Goal: Task Accomplishment & Management: Complete application form

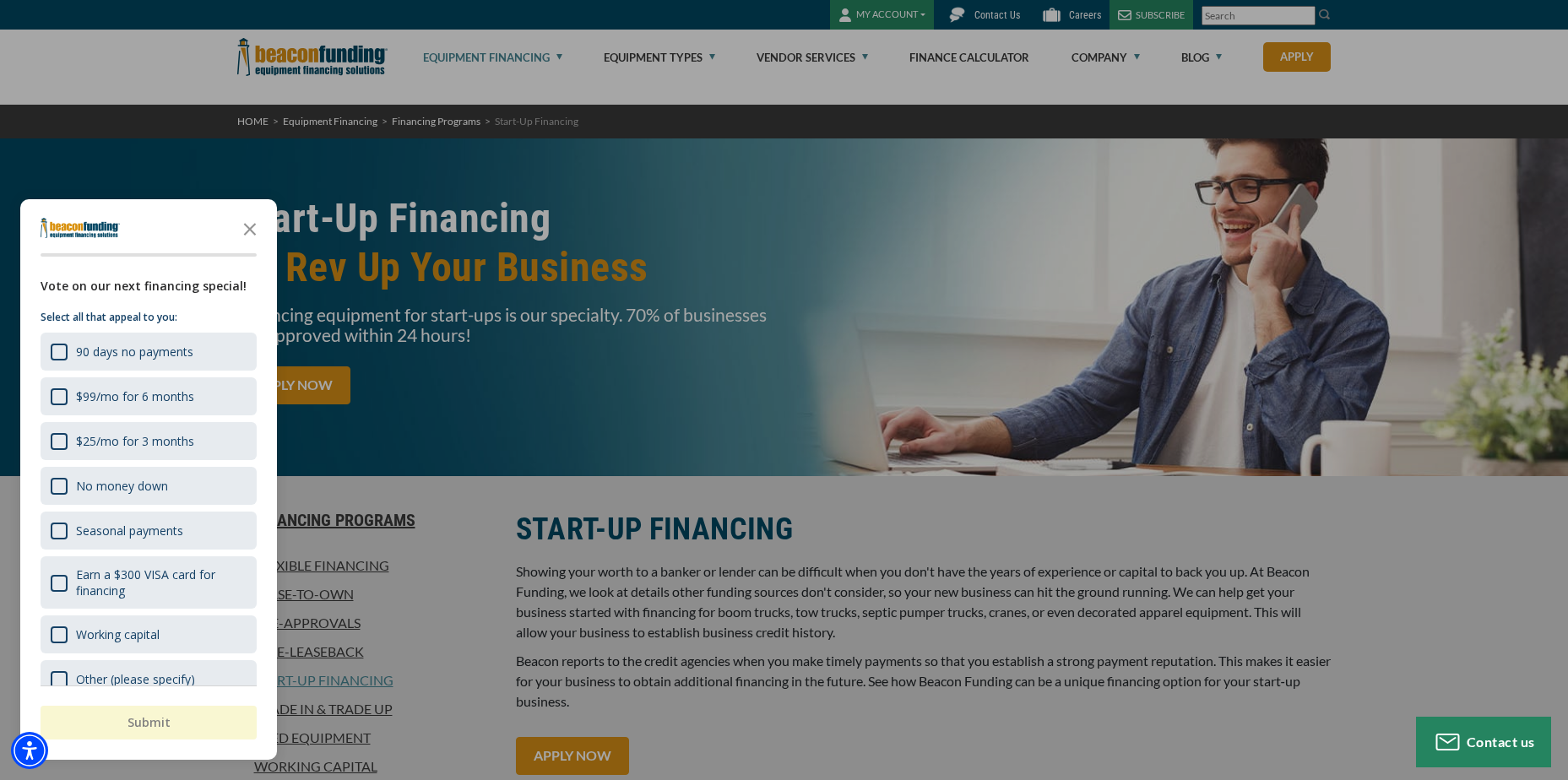
scroll to position [44, 0]
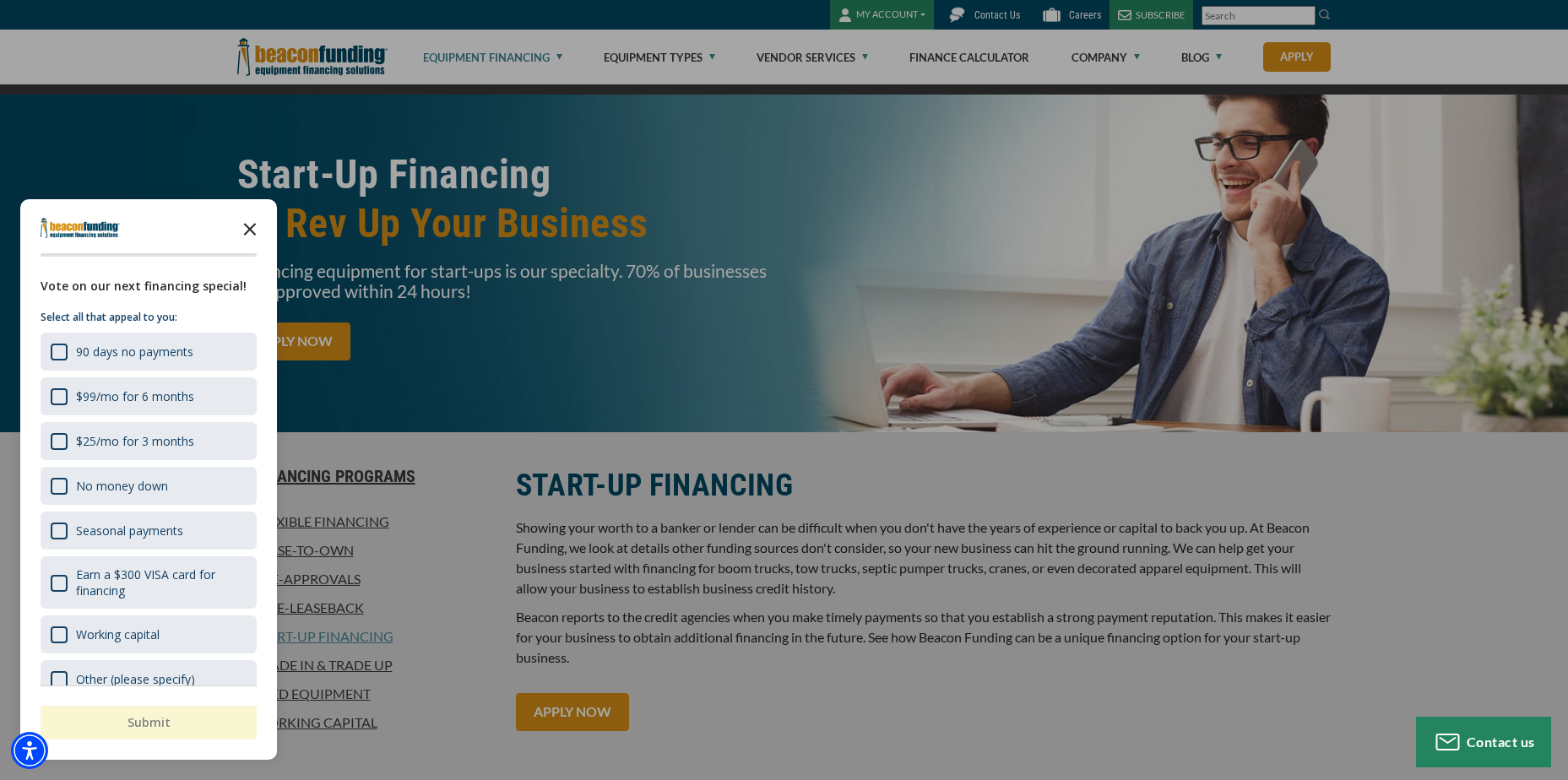
click at [250, 221] on icon "Close the survey" at bounding box center [249, 228] width 34 height 34
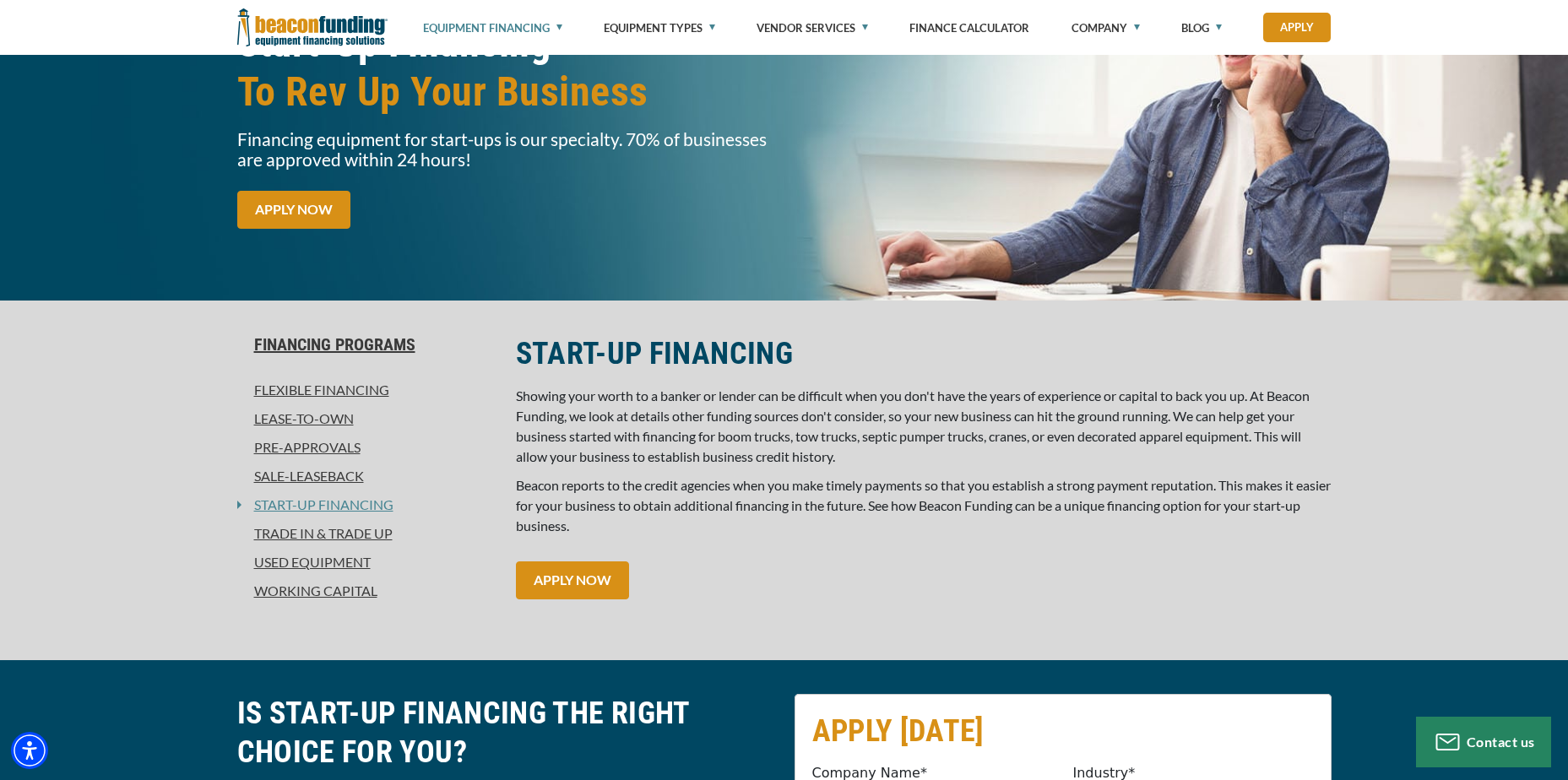
scroll to position [191, 0]
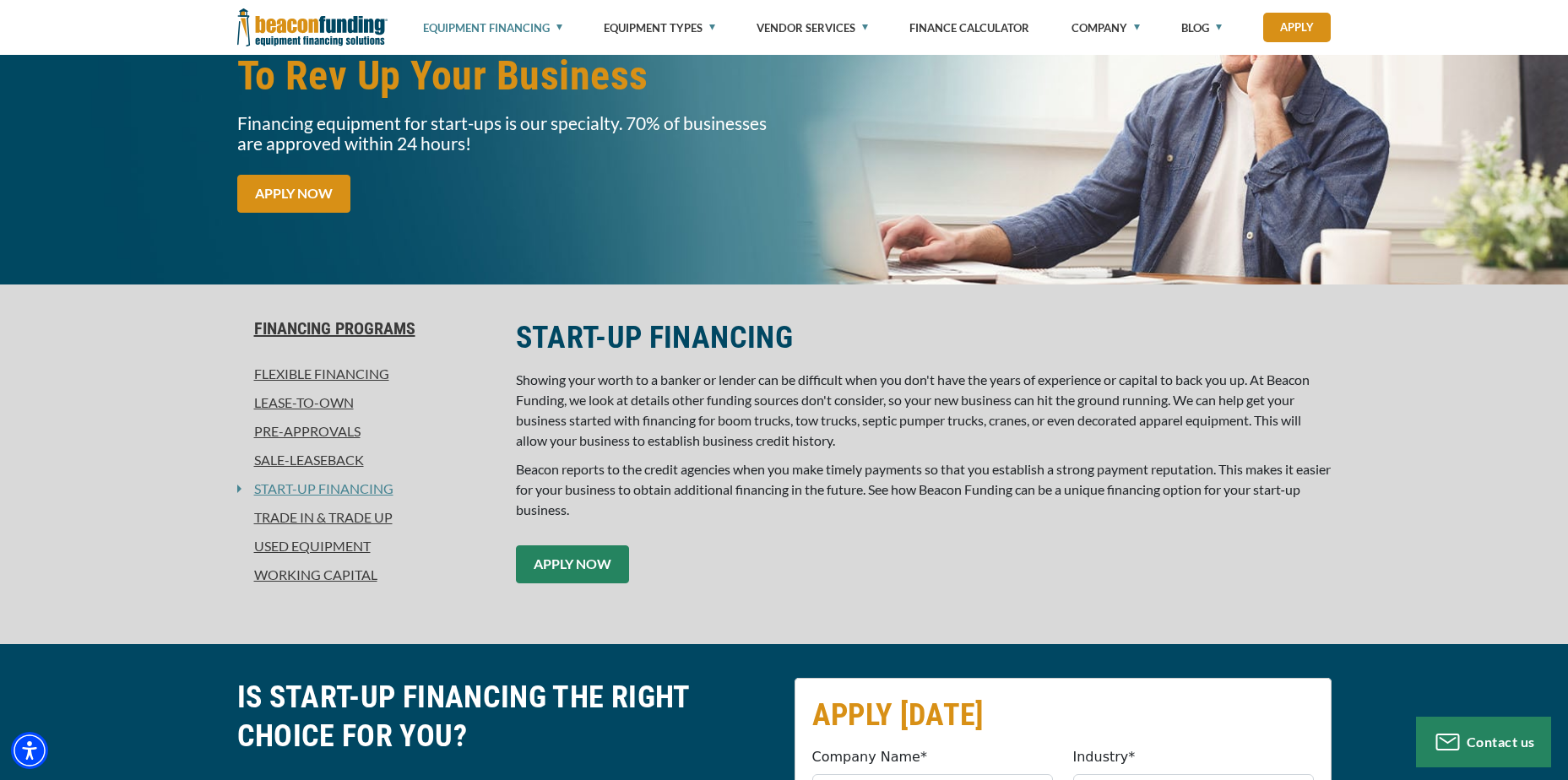
click at [569, 568] on link "APPLY NOW" at bounding box center [572, 564] width 113 height 38
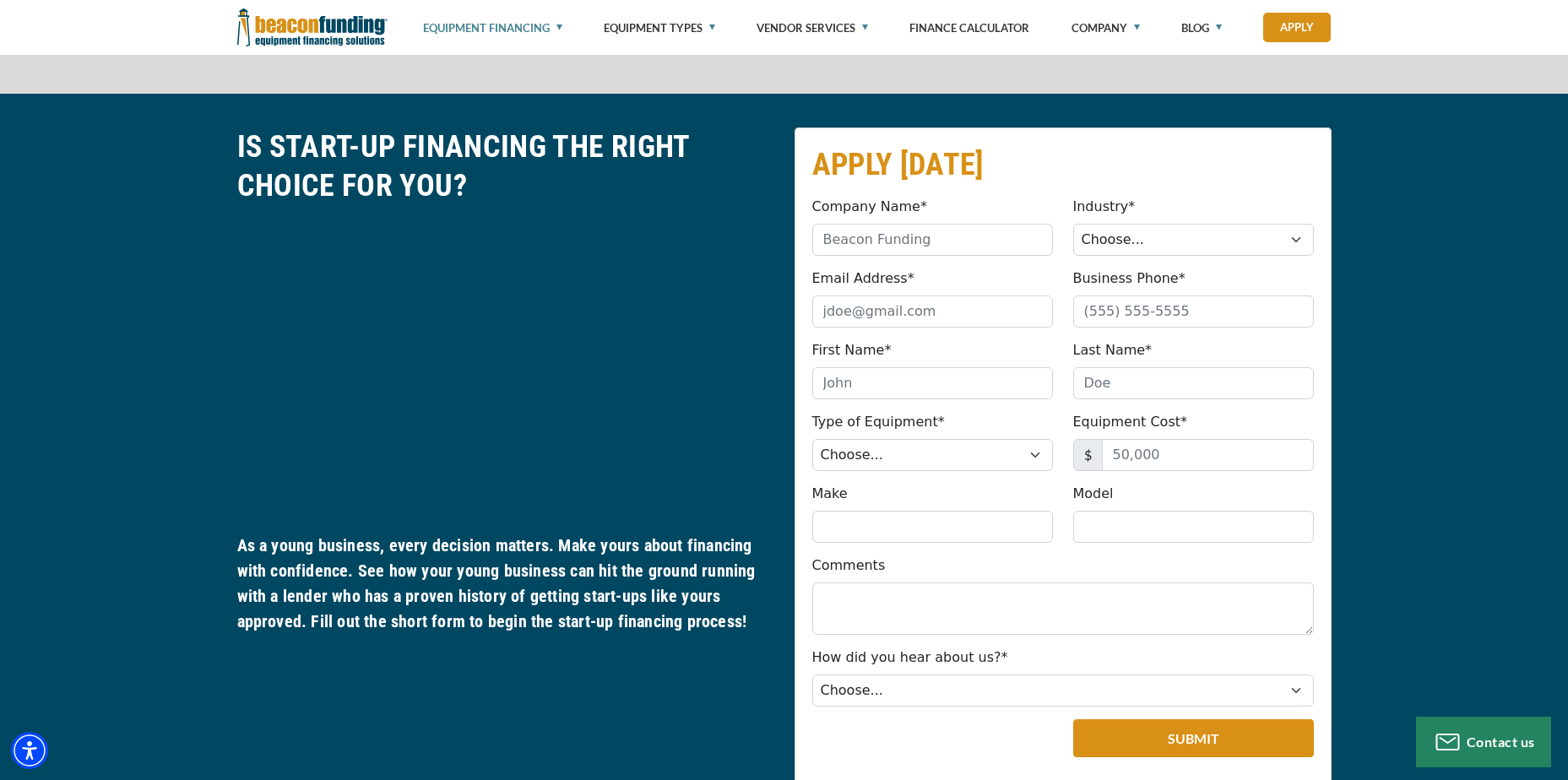
scroll to position [803, 0]
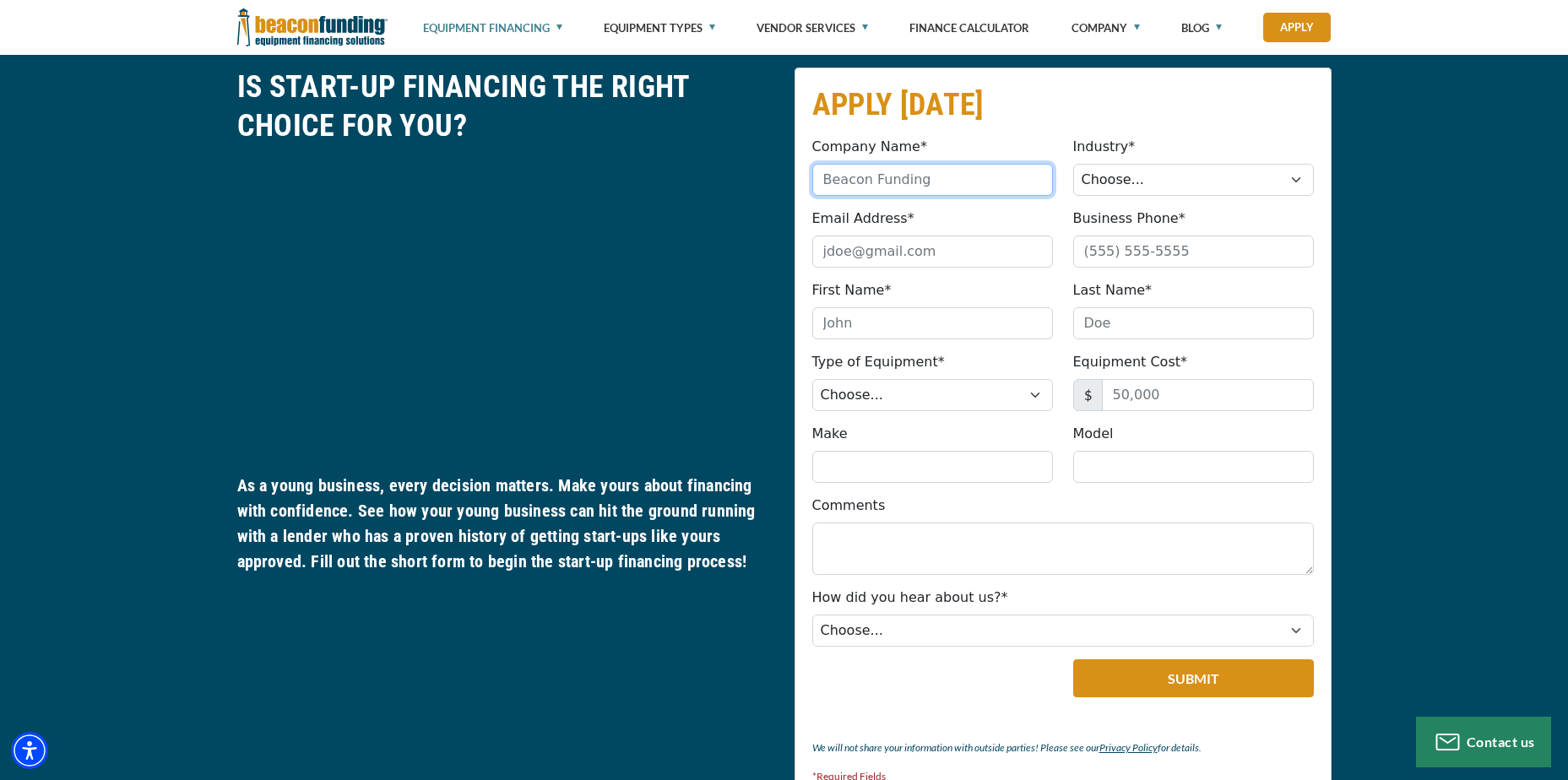
click at [908, 171] on input "Company Name*" at bounding box center [932, 179] width 241 height 32
click at [974, 175] on input "Company Name*" at bounding box center [932, 179] width 241 height 32
click at [952, 187] on input "Beaus Treasures" at bounding box center [932, 179] width 241 height 32
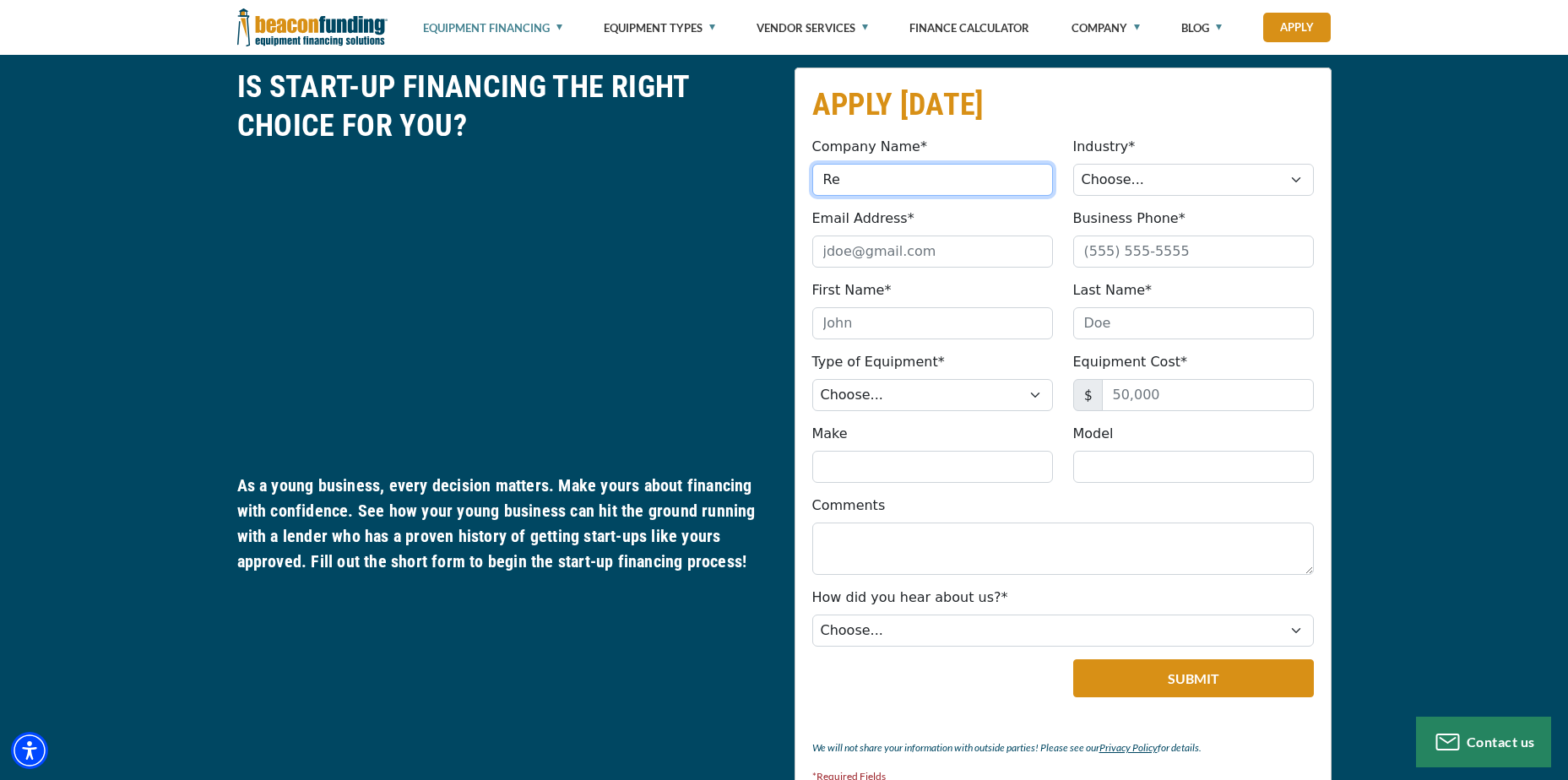
type input "R"
type input "Beaus Treasures"
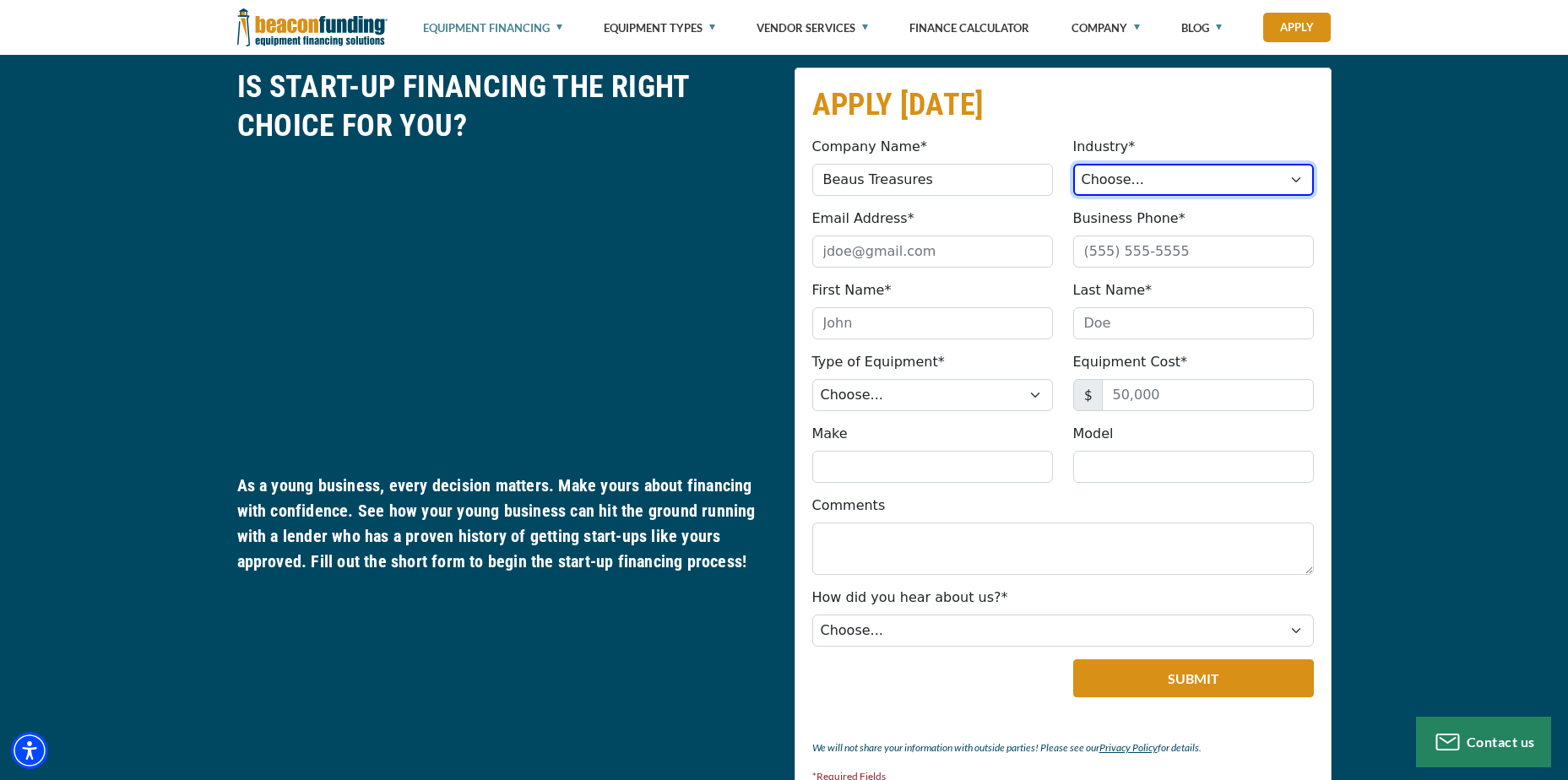
click at [1179, 188] on select "Choose... Towing Landscape/Hardscape Decorated Apparel Septic Light Constructio…" at bounding box center [1193, 179] width 241 height 32
select select "5"
click at [1073, 164] on select "Choose... Towing Landscape/Hardscape Decorated Apparel Septic Light Constructio…" at bounding box center [1193, 179] width 241 height 32
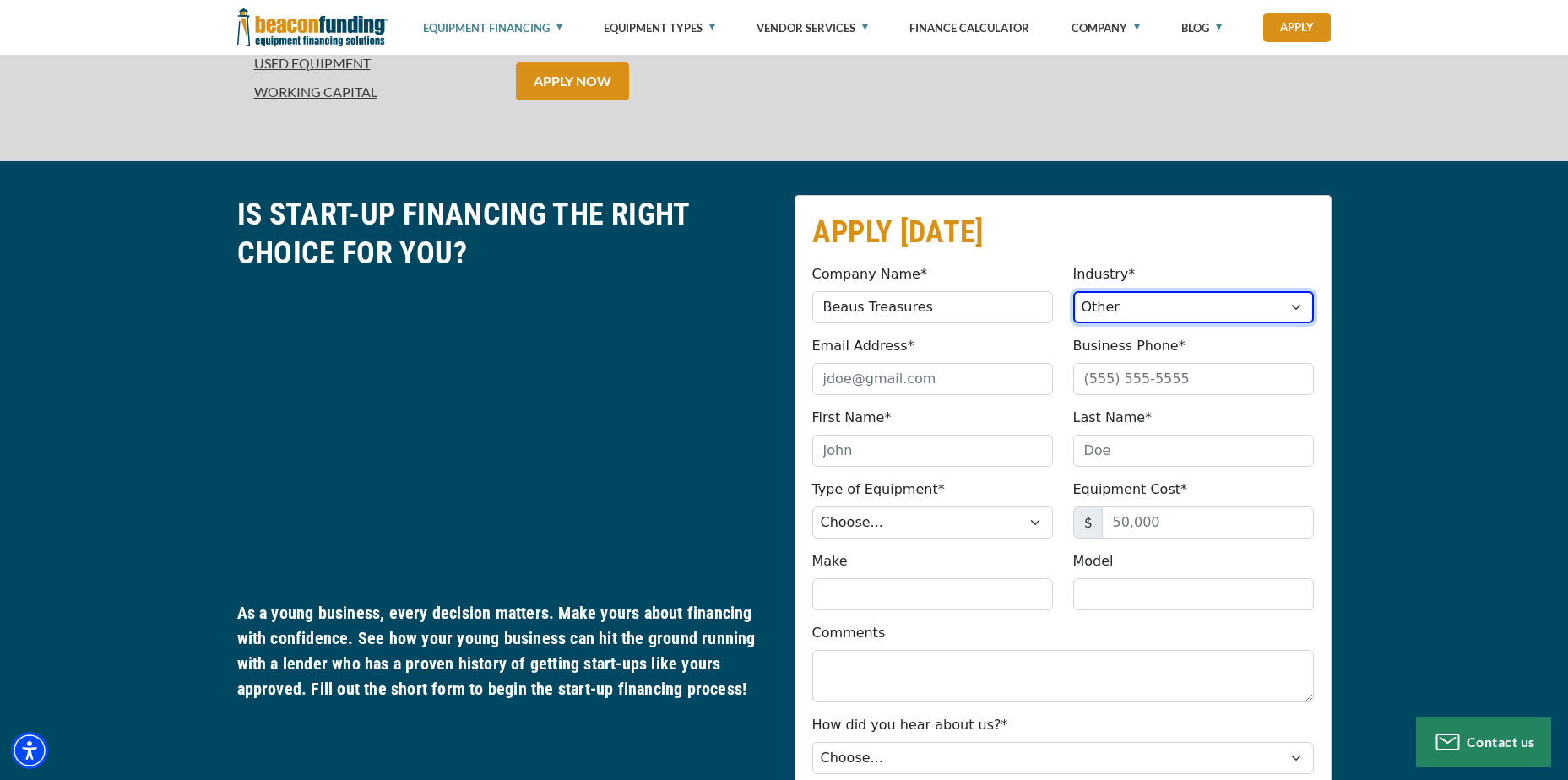
scroll to position [676, 0]
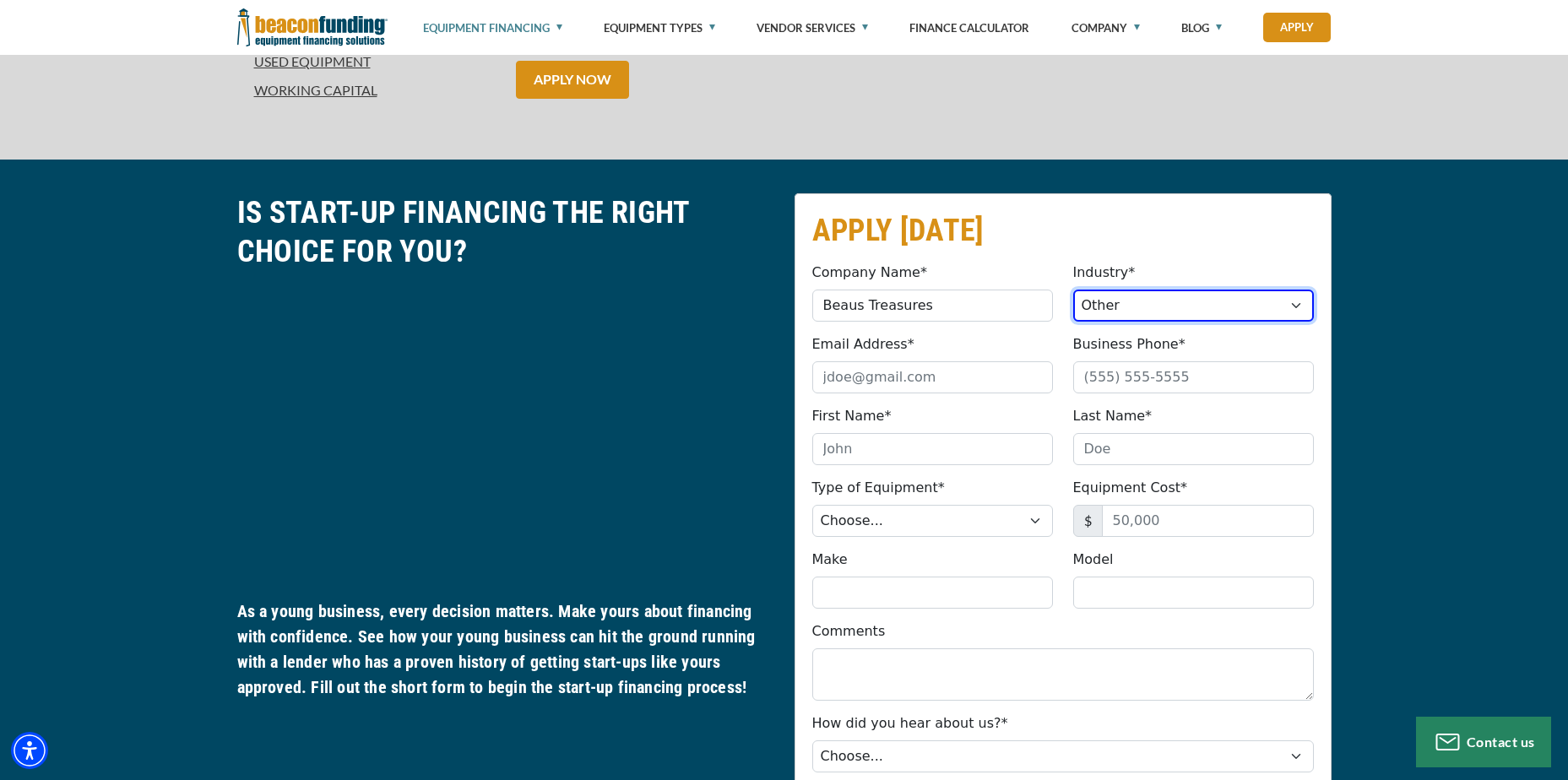
click at [1155, 305] on select "Choose... Towing Landscape/Hardscape Decorated Apparel Septic Light Constructio…" at bounding box center [1193, 306] width 241 height 32
click at [929, 363] on input "Email Address*" at bounding box center [932, 377] width 241 height 32
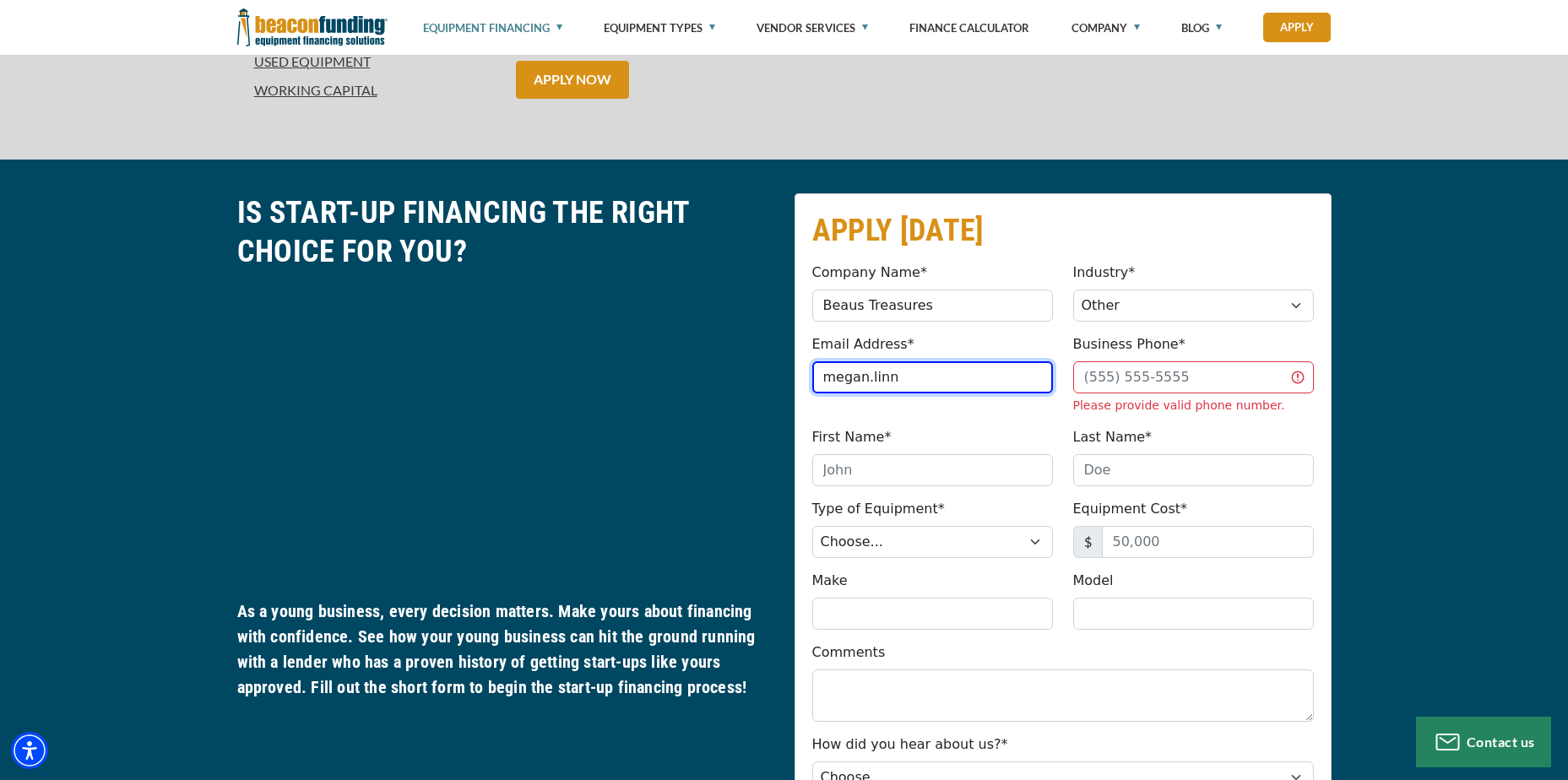
type input "[EMAIL_ADDRESS][DOMAIN_NAME]"
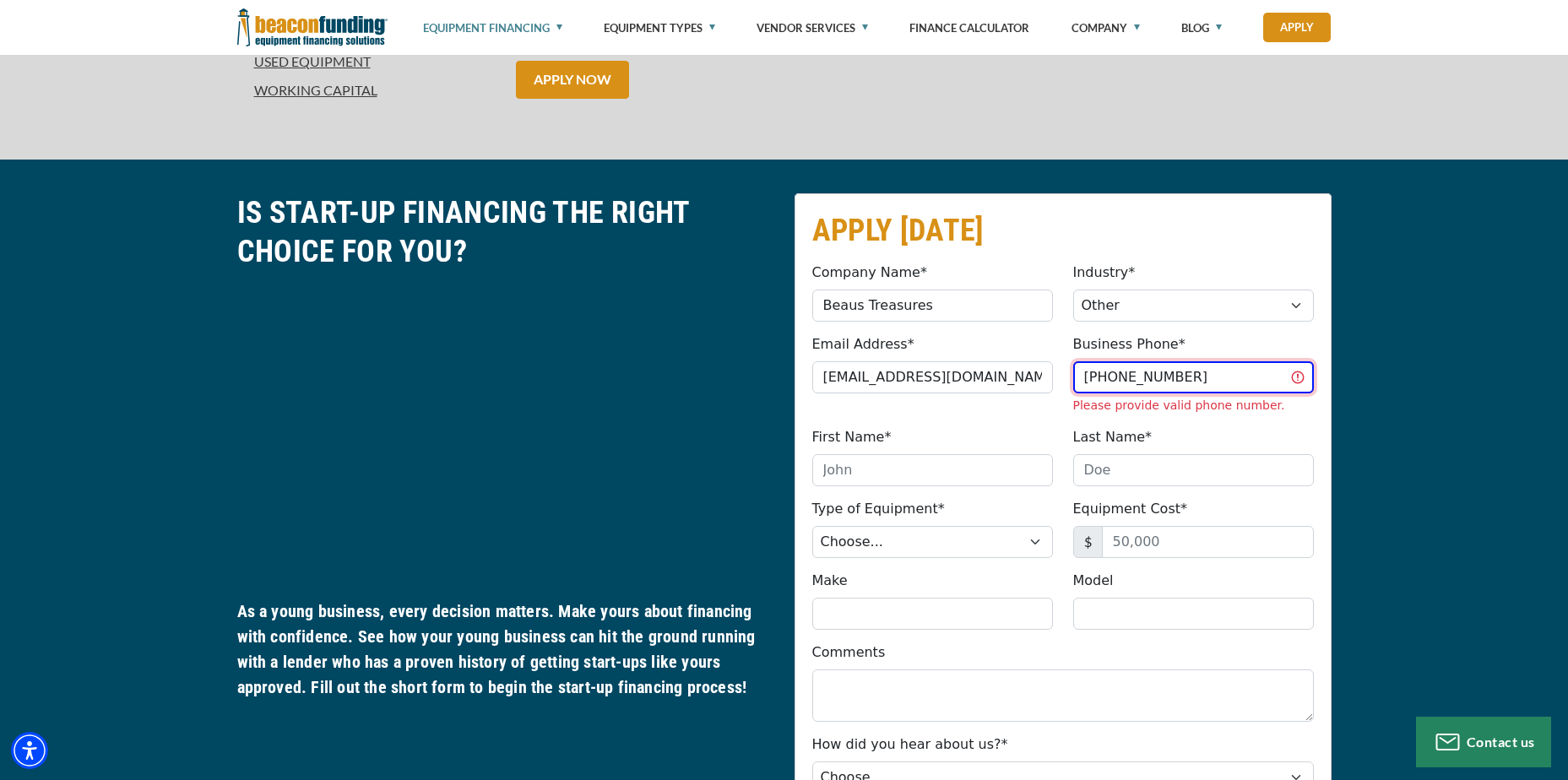
type input "[PHONE_NUMBER]"
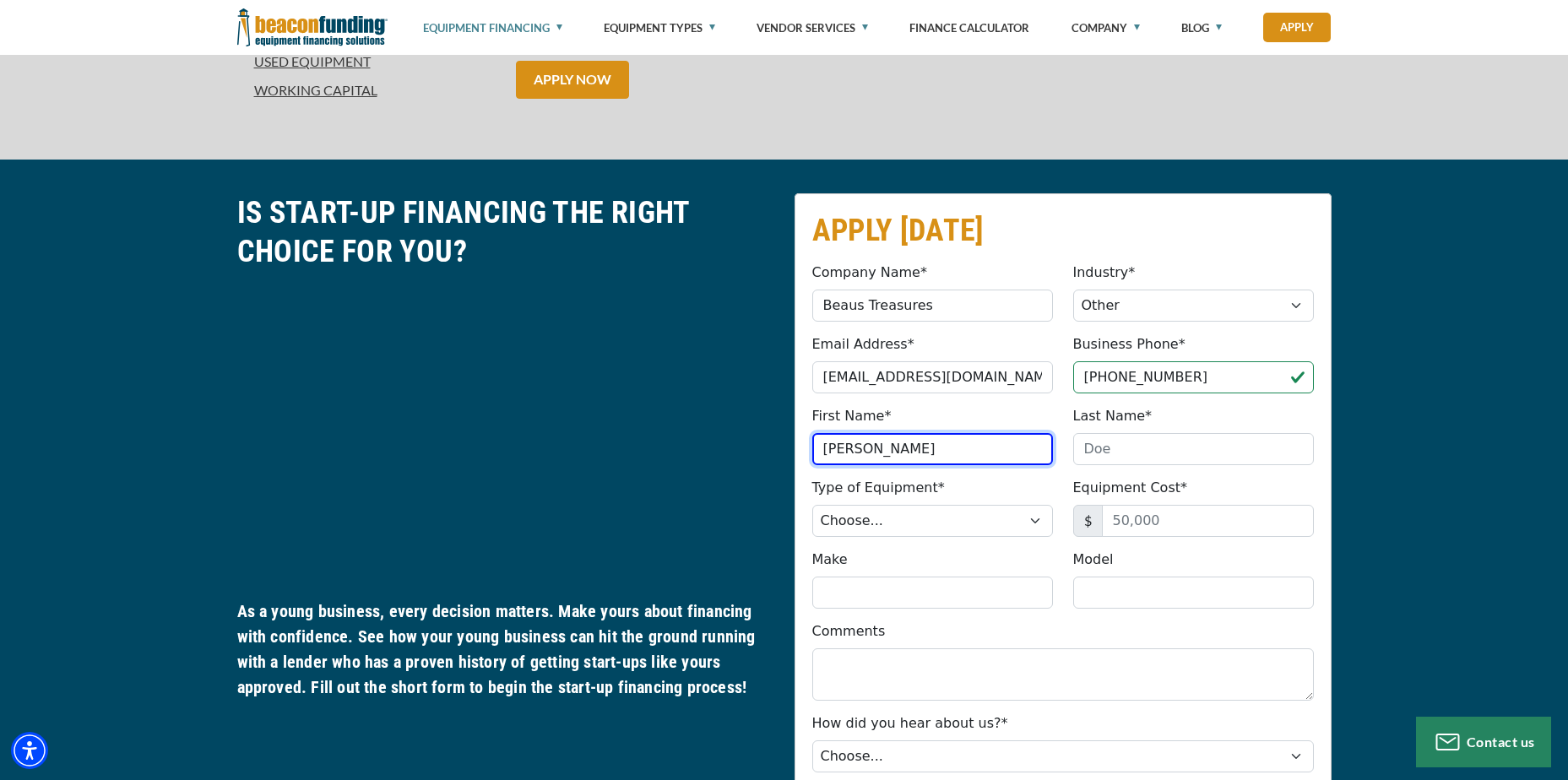
type input "[PERSON_NAME]"
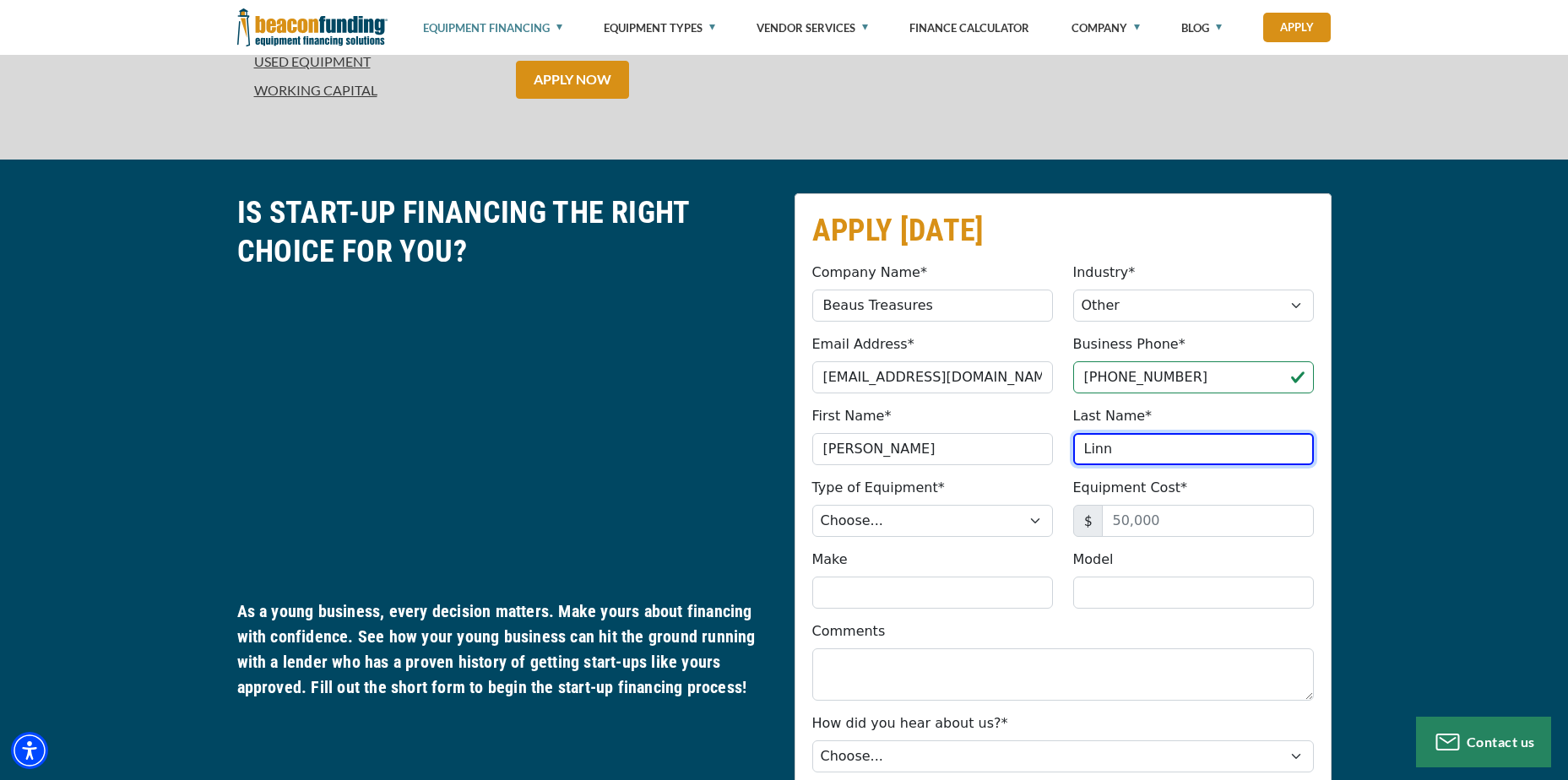
type input "Linn"
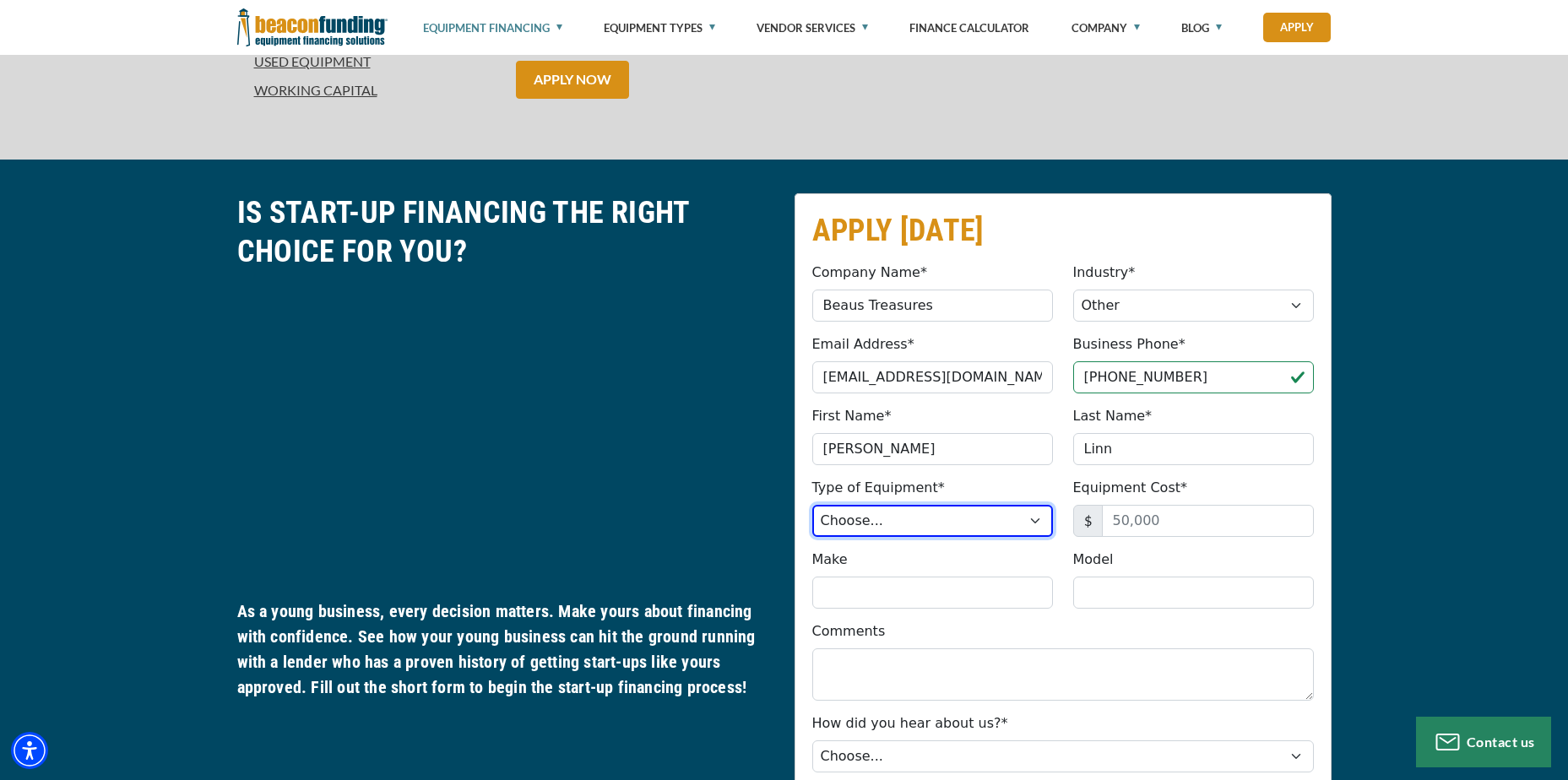
click at [853, 510] on select "Choose... Backhoe Boom/Bucket Truck Chipper Commercial Mower Crane DTG/DTF Prin…" at bounding box center [932, 520] width 241 height 32
select select "7"
click at [812, 505] on select "Choose... Backhoe Boom/Bucket Truck Chipper Commercial Mower Crane DTG/DTF Prin…" at bounding box center [932, 520] width 241 height 32
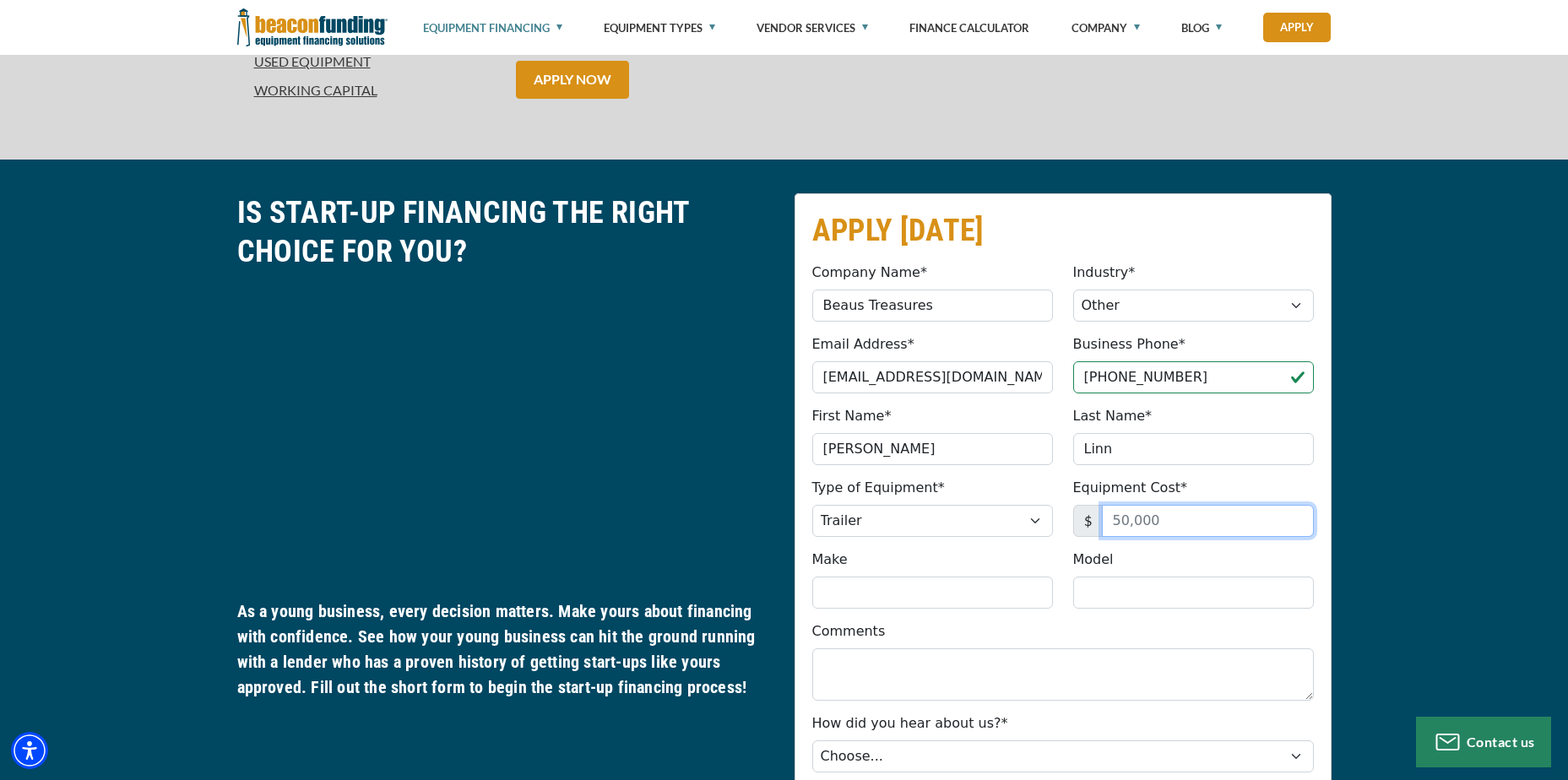
click at [1171, 532] on input "Equipment Cost*" at bounding box center [1207, 520] width 212 height 32
type input "10,5000"
type input "F"
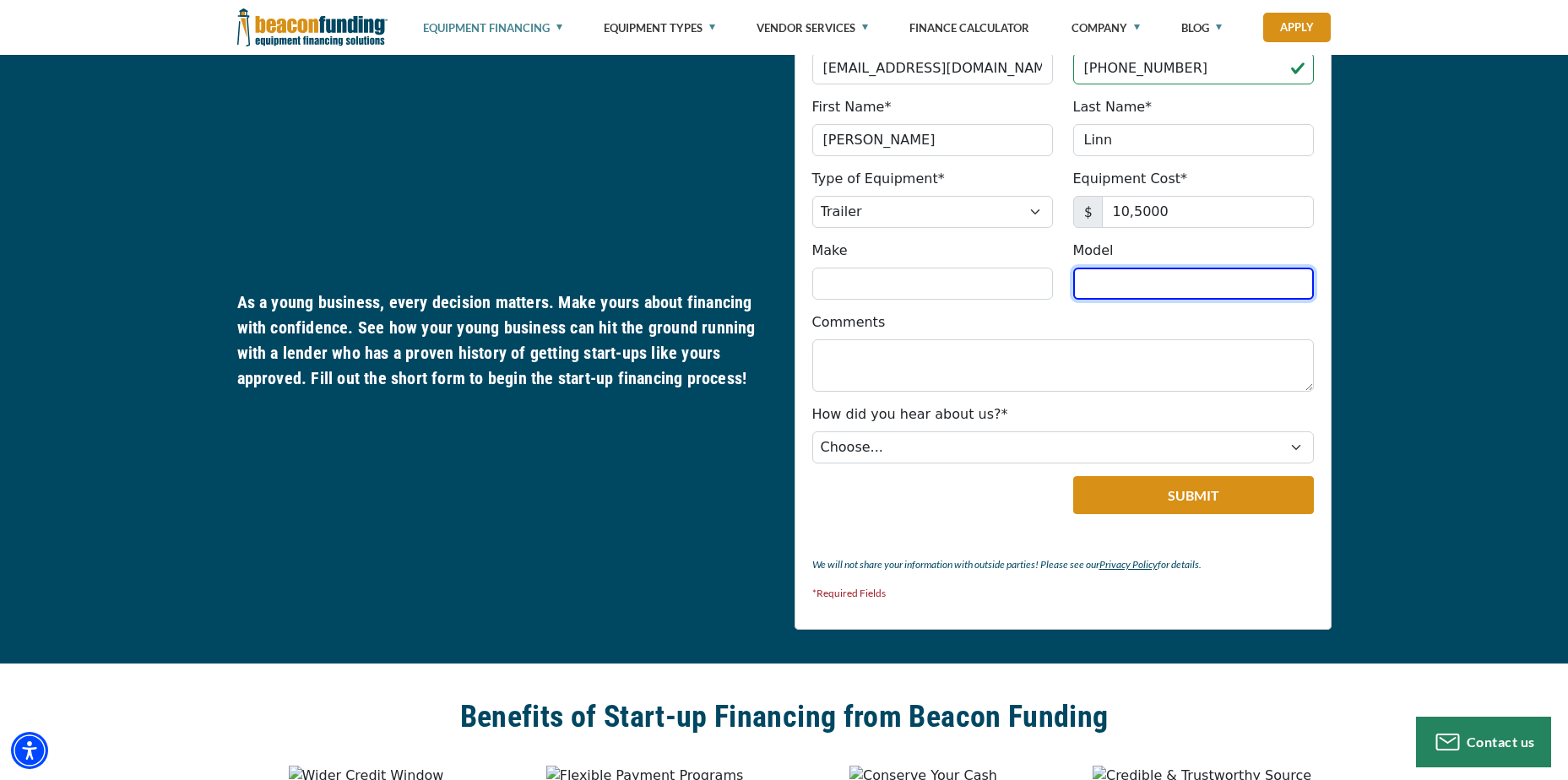
scroll to position [998, 0]
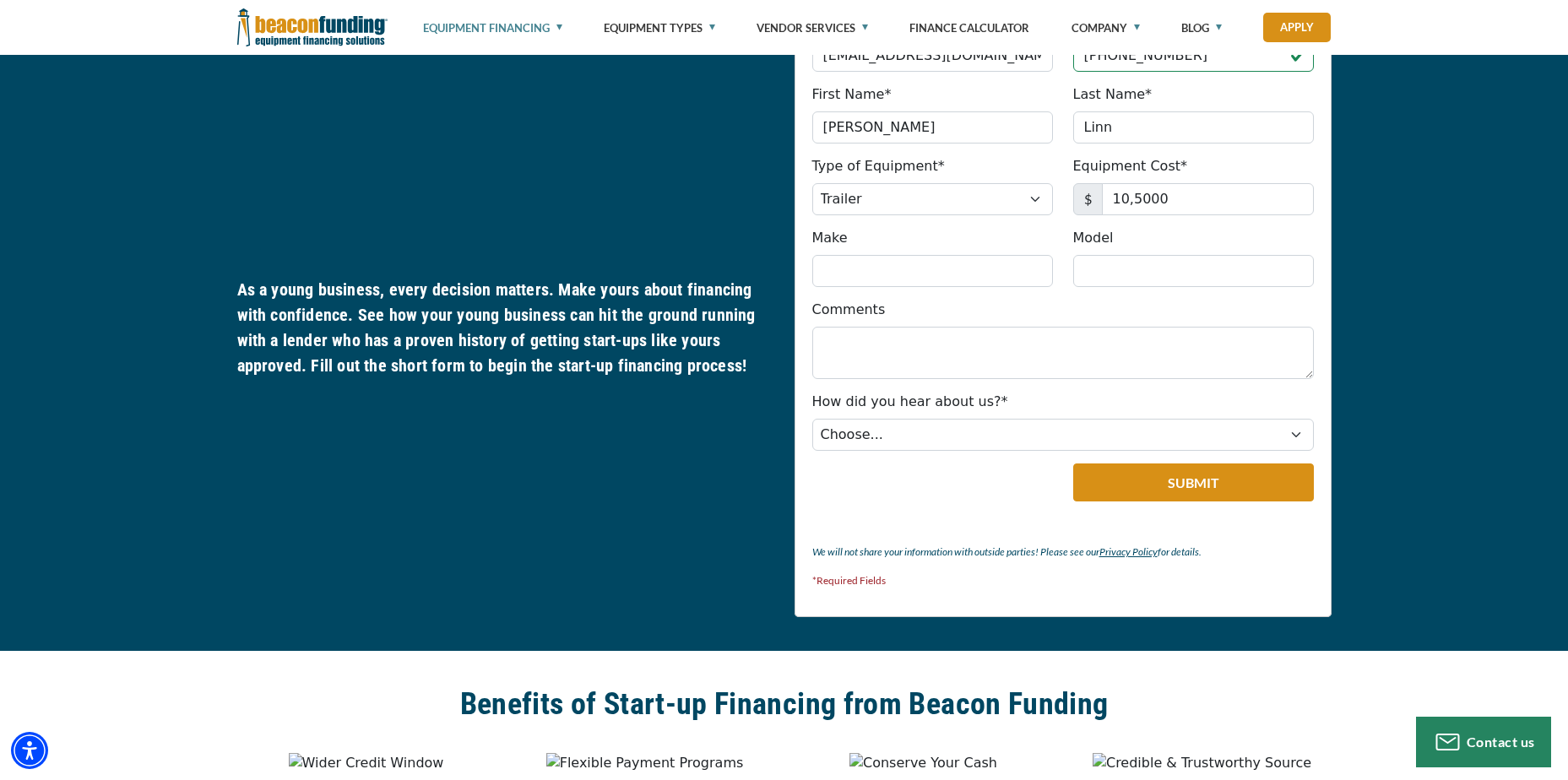
click at [962, 323] on div "Comments Please provide valid comments, no special characters." at bounding box center [1063, 339] width 522 height 80
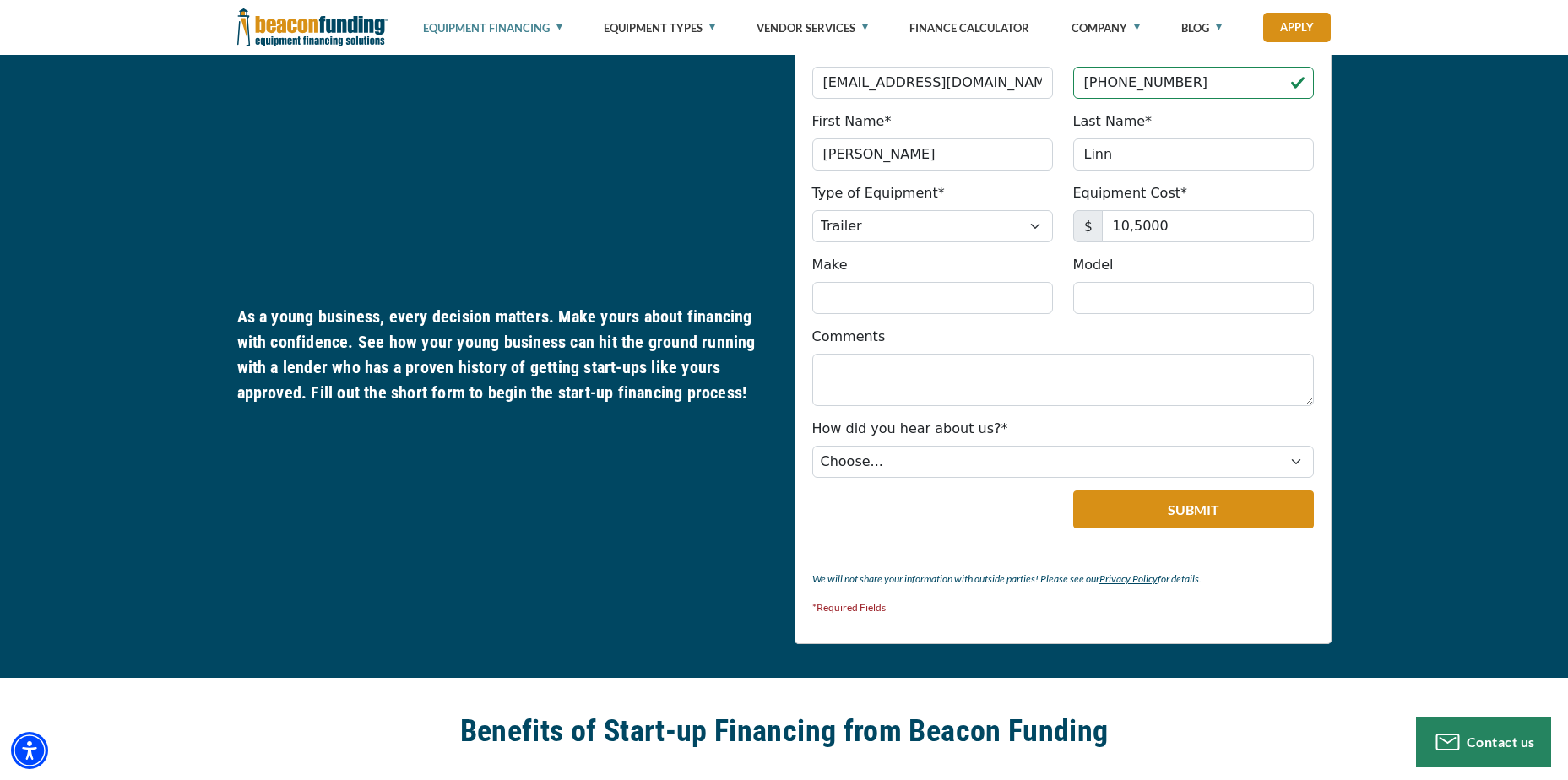
scroll to position [970, 0]
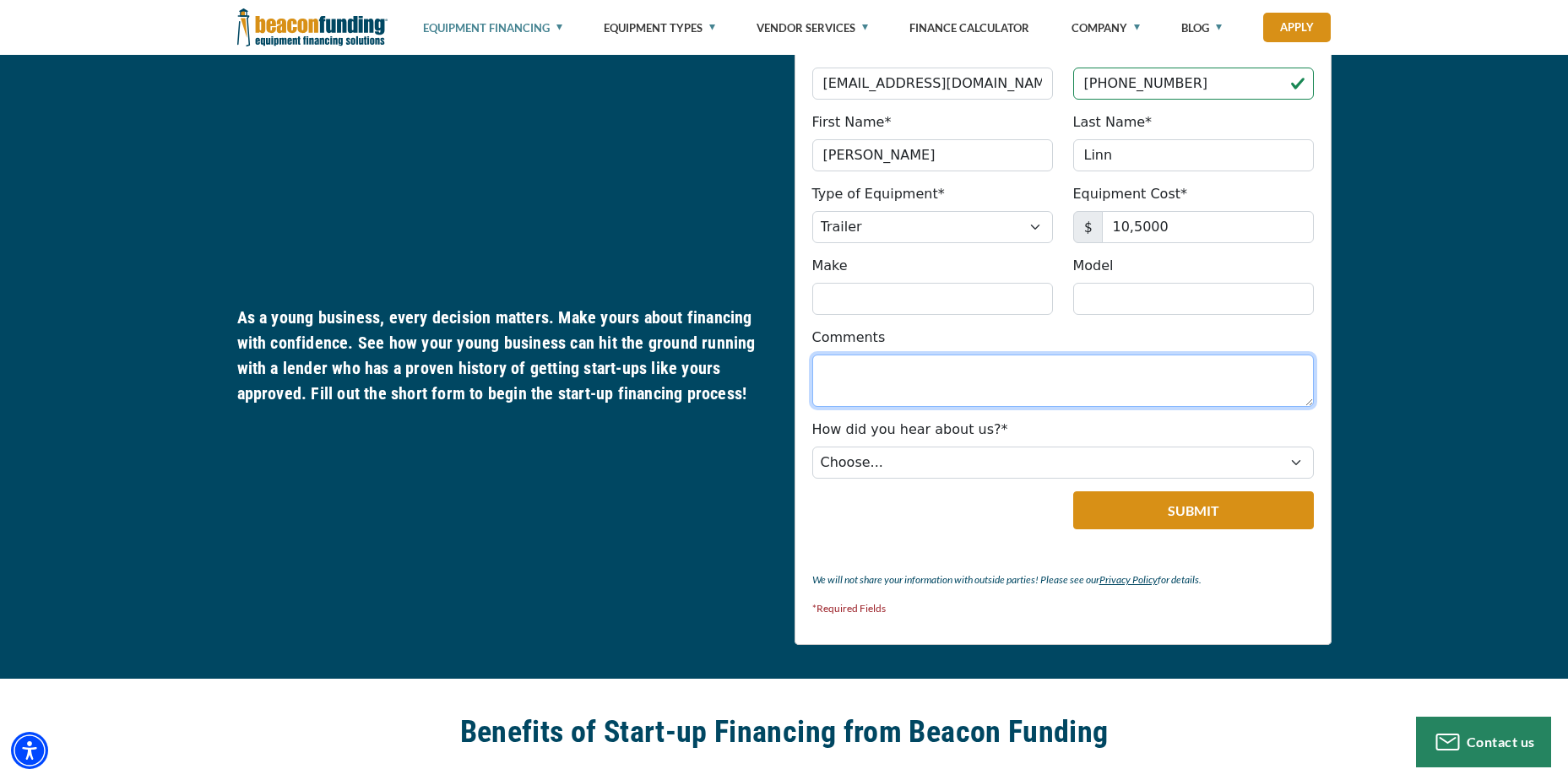
click at [912, 393] on textarea "Comments" at bounding box center [1062, 381] width 501 height 52
type textarea "Looking to purchase a custom built mobile gaming trailer + F250 from establishe…"
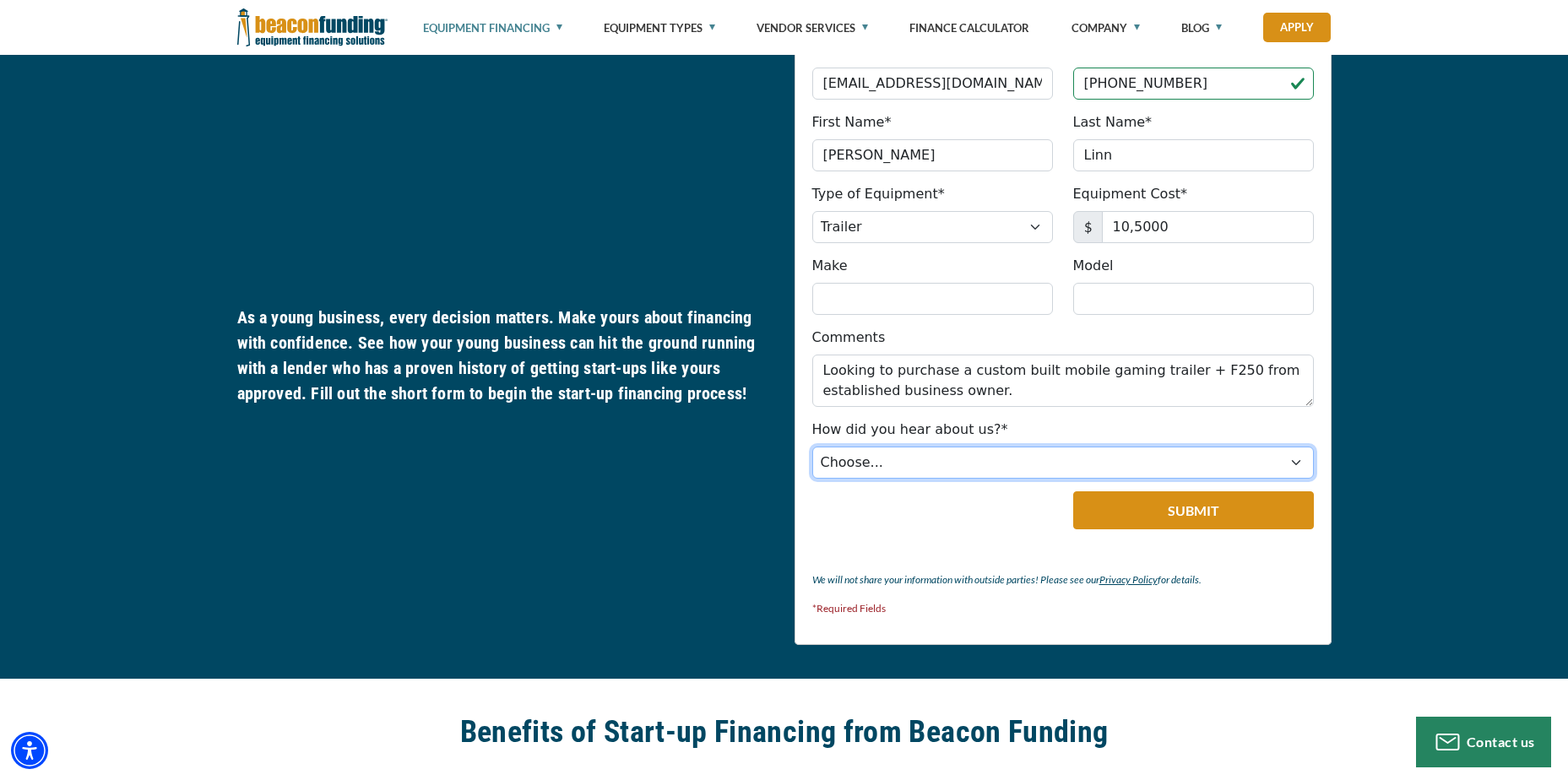
click at [950, 450] on select "Choose... Internet Search Vendor Referral Word of Mouth Client Referral Email E…" at bounding box center [1062, 462] width 501 height 32
select select "14"
click at [812, 447] on select "Choose... Internet Search Vendor Referral Word of Mouth Client Referral Email E…" at bounding box center [1062, 462] width 501 height 32
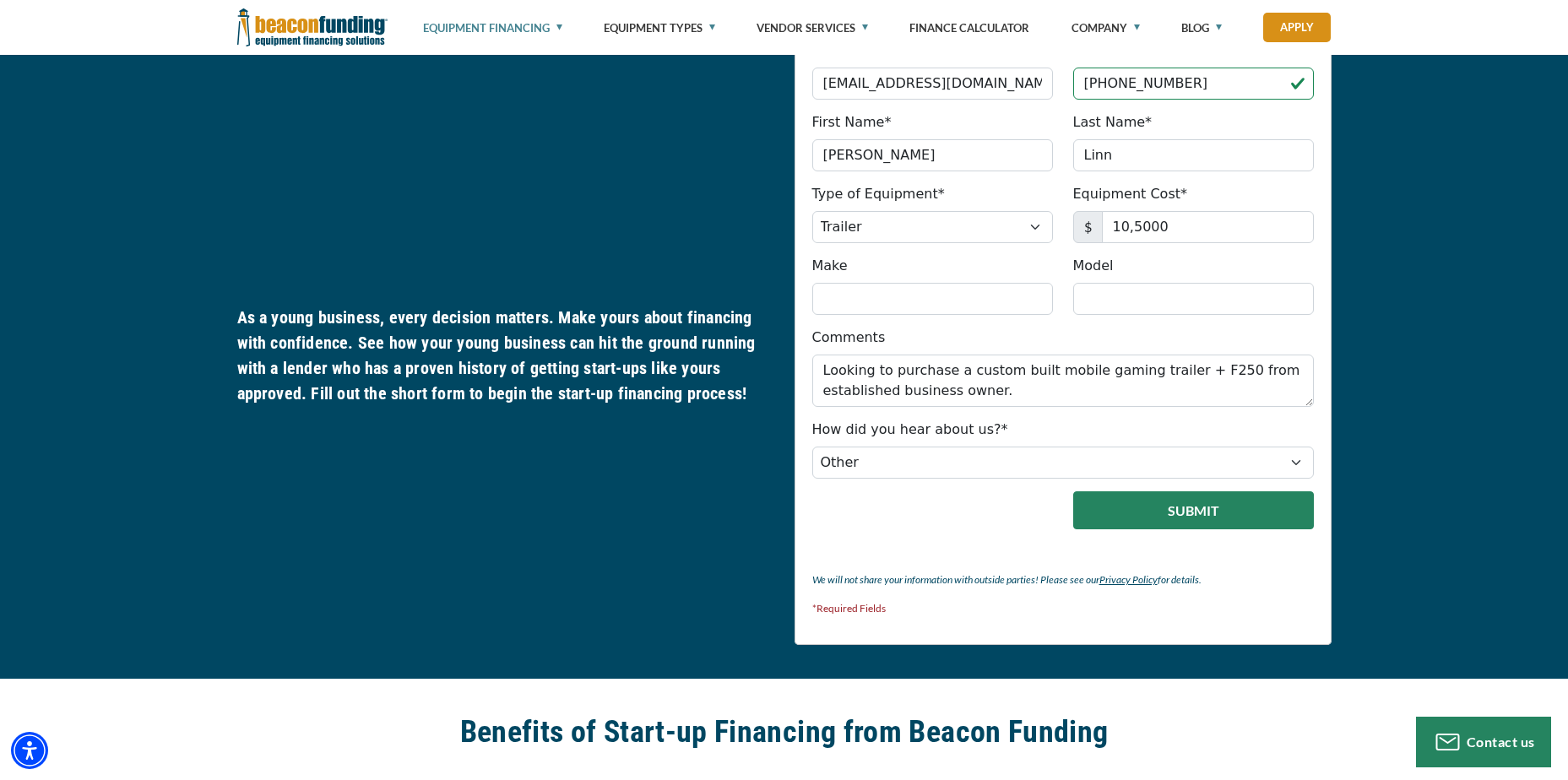
click at [1121, 508] on button "Submit" at bounding box center [1193, 511] width 241 height 38
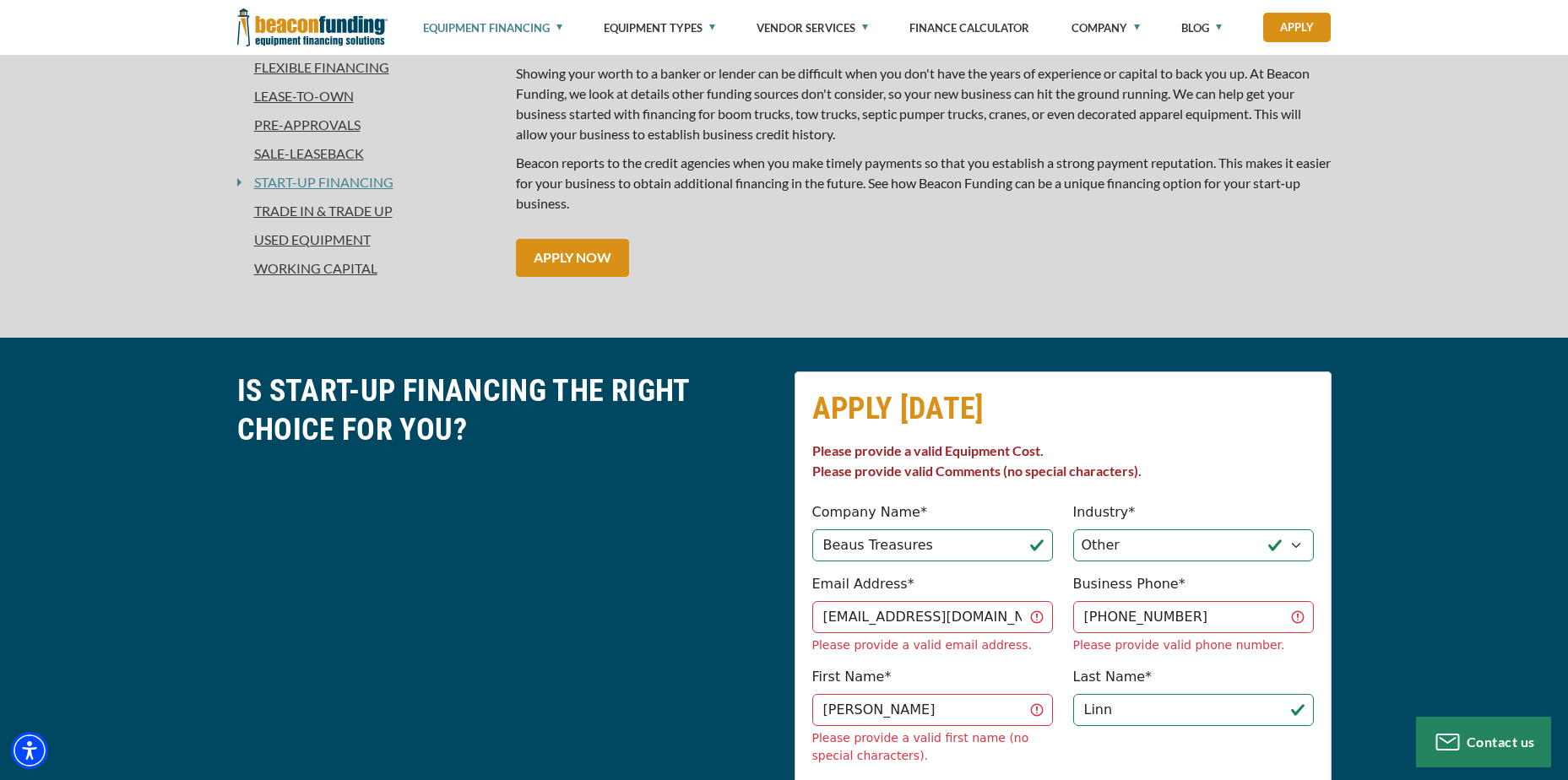
scroll to position [628, 0]
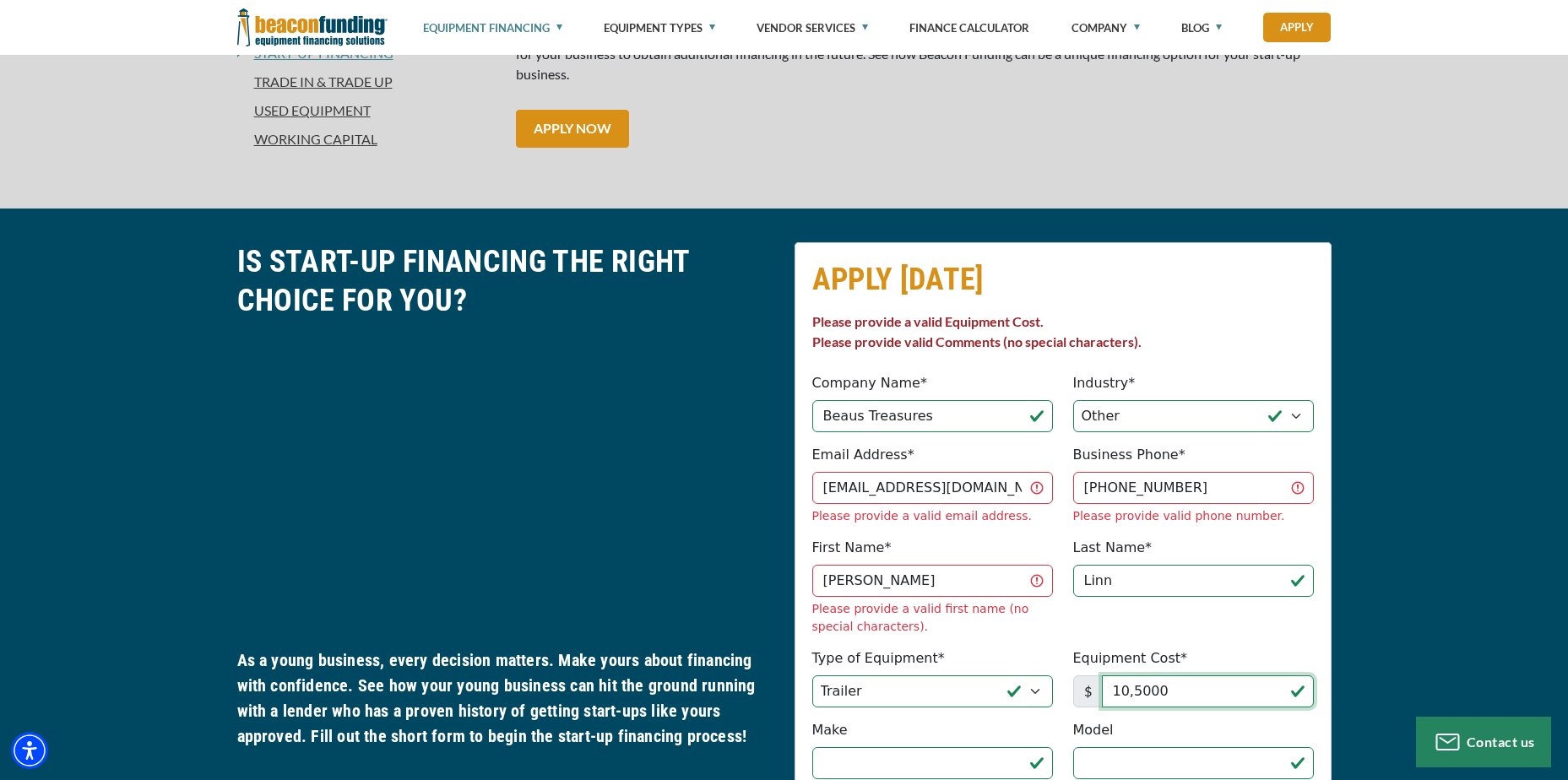
click at [1173, 675] on input "10,5000" at bounding box center [1207, 691] width 212 height 32
type input "105,000"
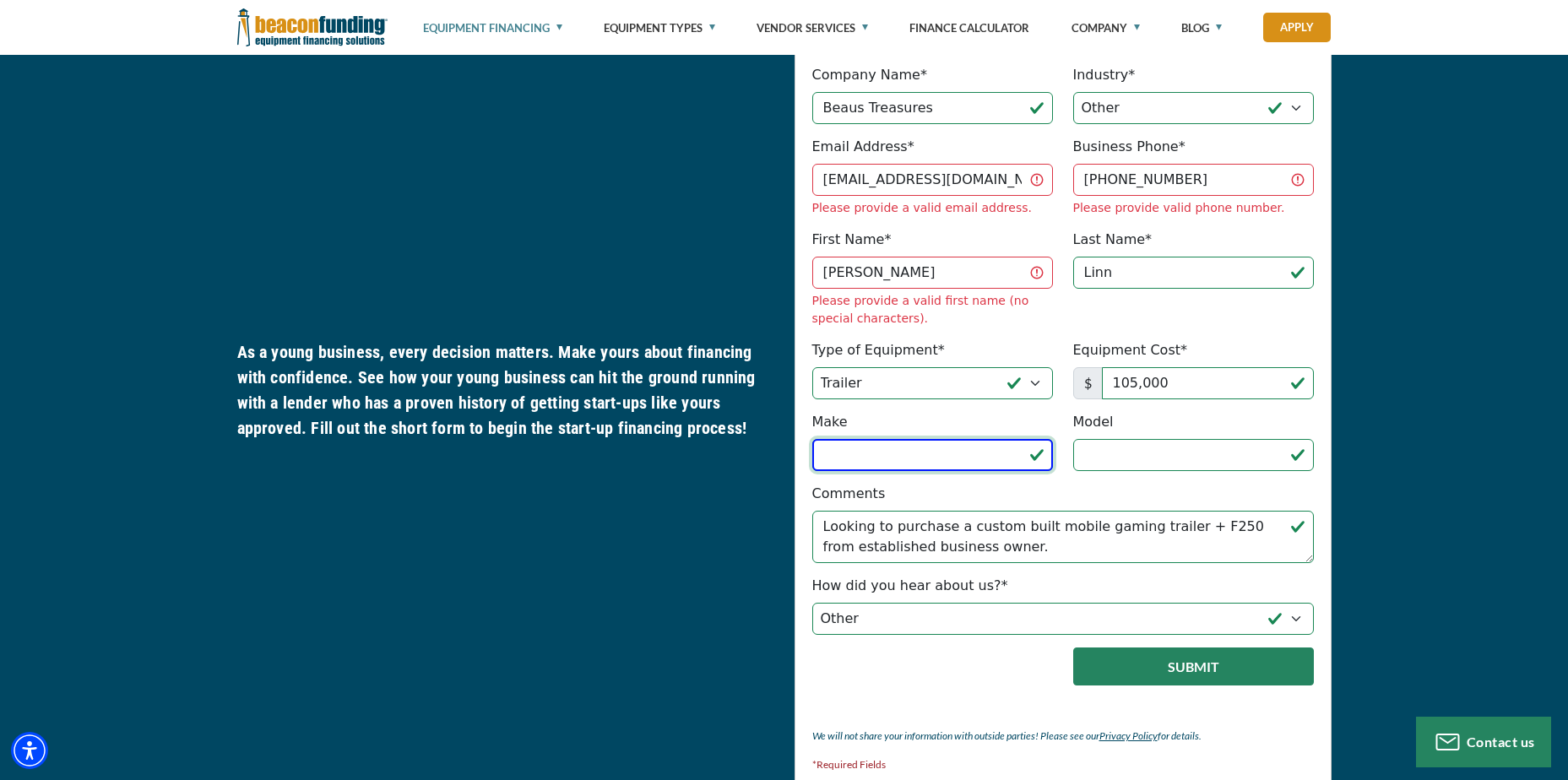
scroll to position [937, 0]
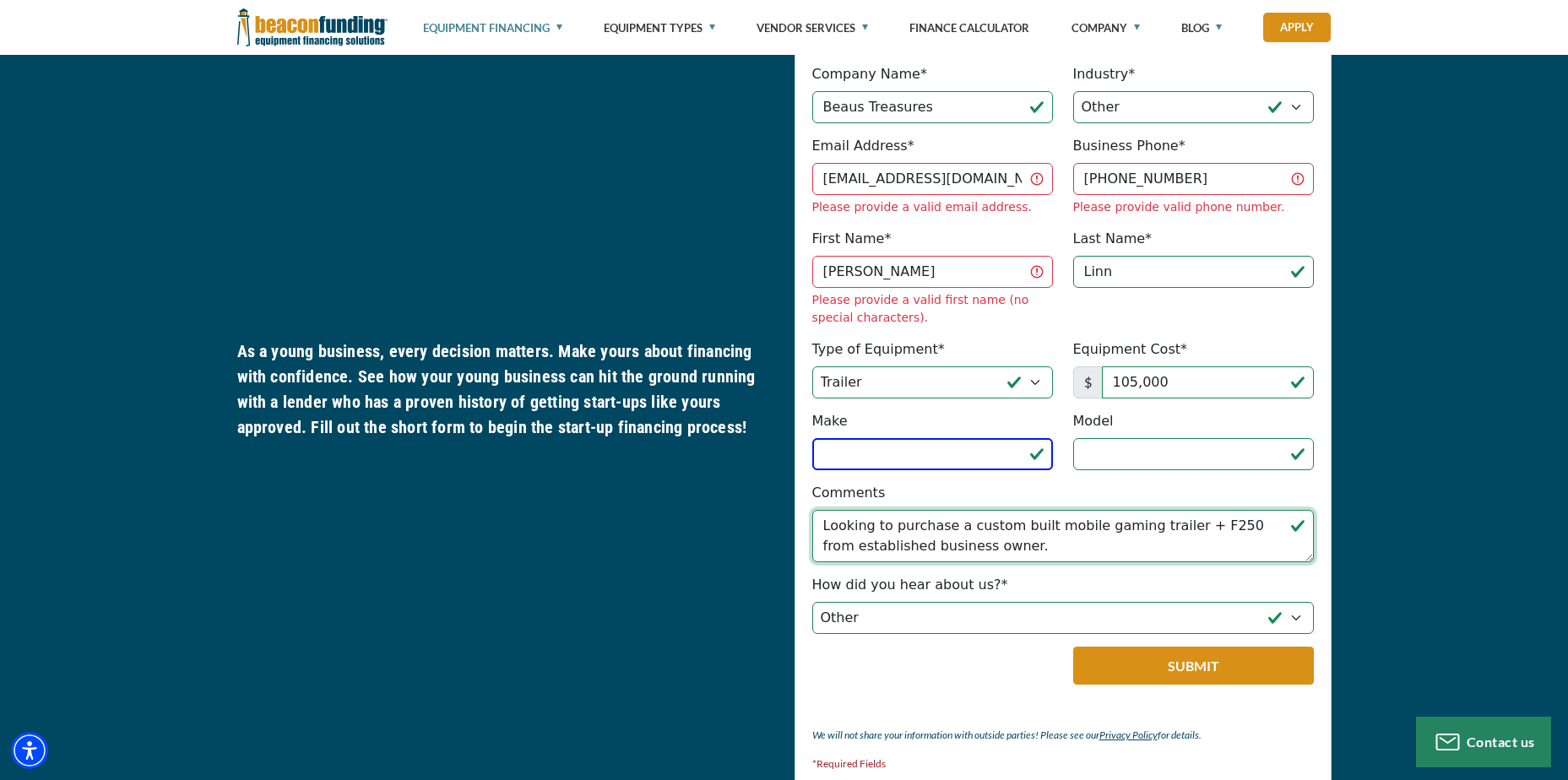
click at [1176, 510] on textarea "Looking to purchase a custom built mobile gaming trailer + F250 from establishe…" at bounding box center [1062, 536] width 501 height 52
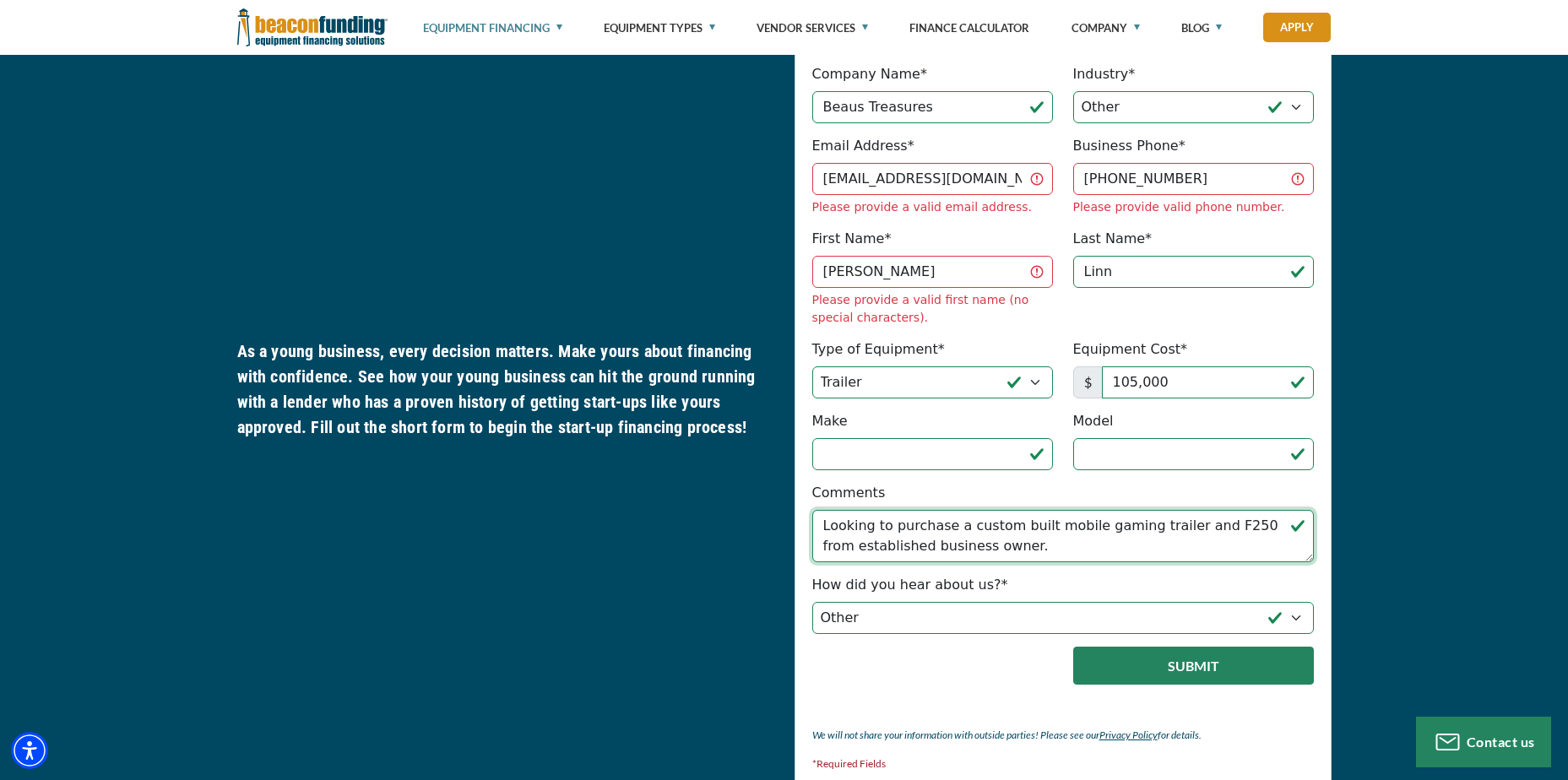
type textarea "Looking to purchase a custom built mobile gaming trailer and F250 from establis…"
click at [1162, 647] on button "Submit" at bounding box center [1193, 666] width 241 height 38
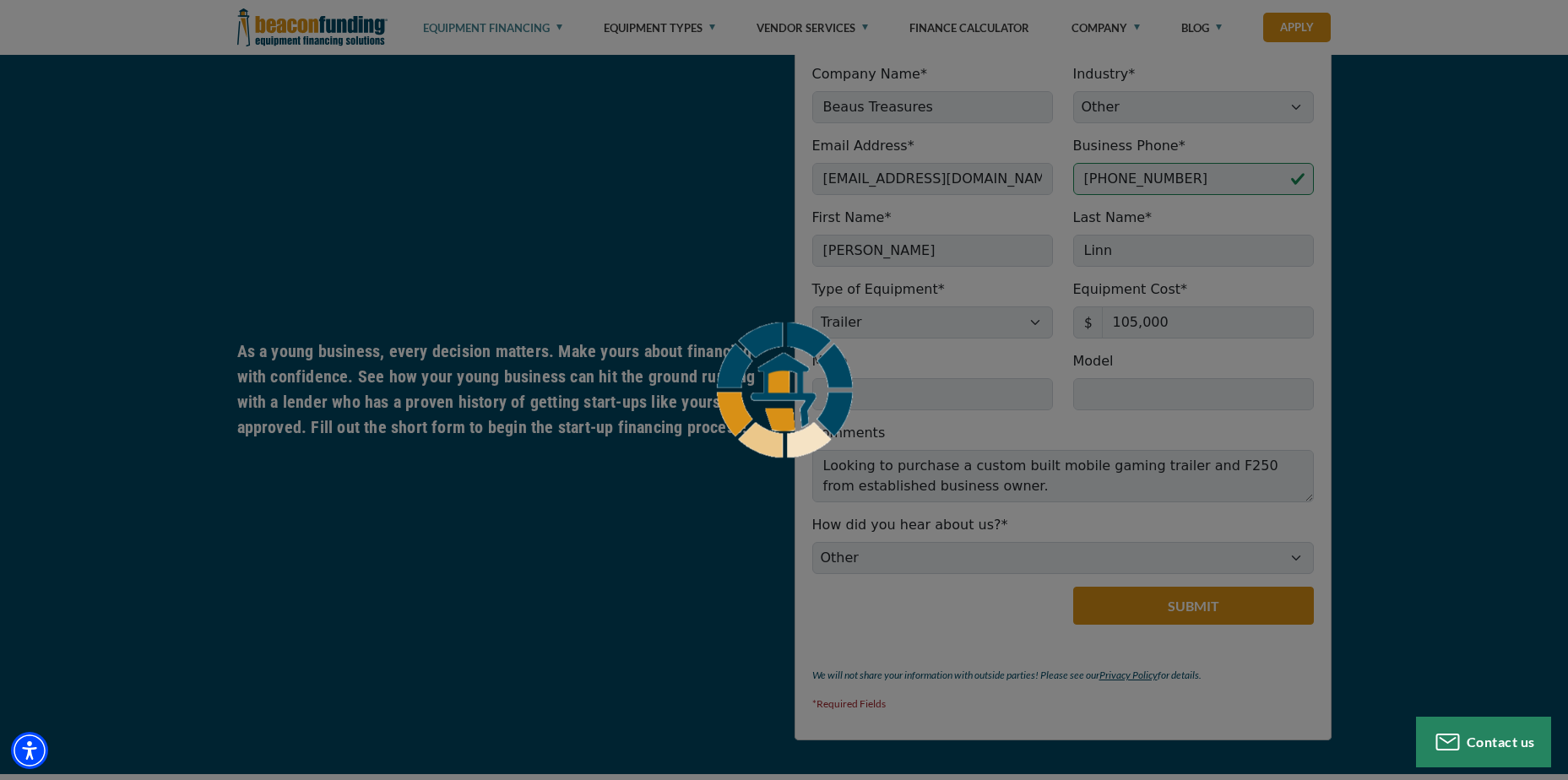
scroll to position [916, 0]
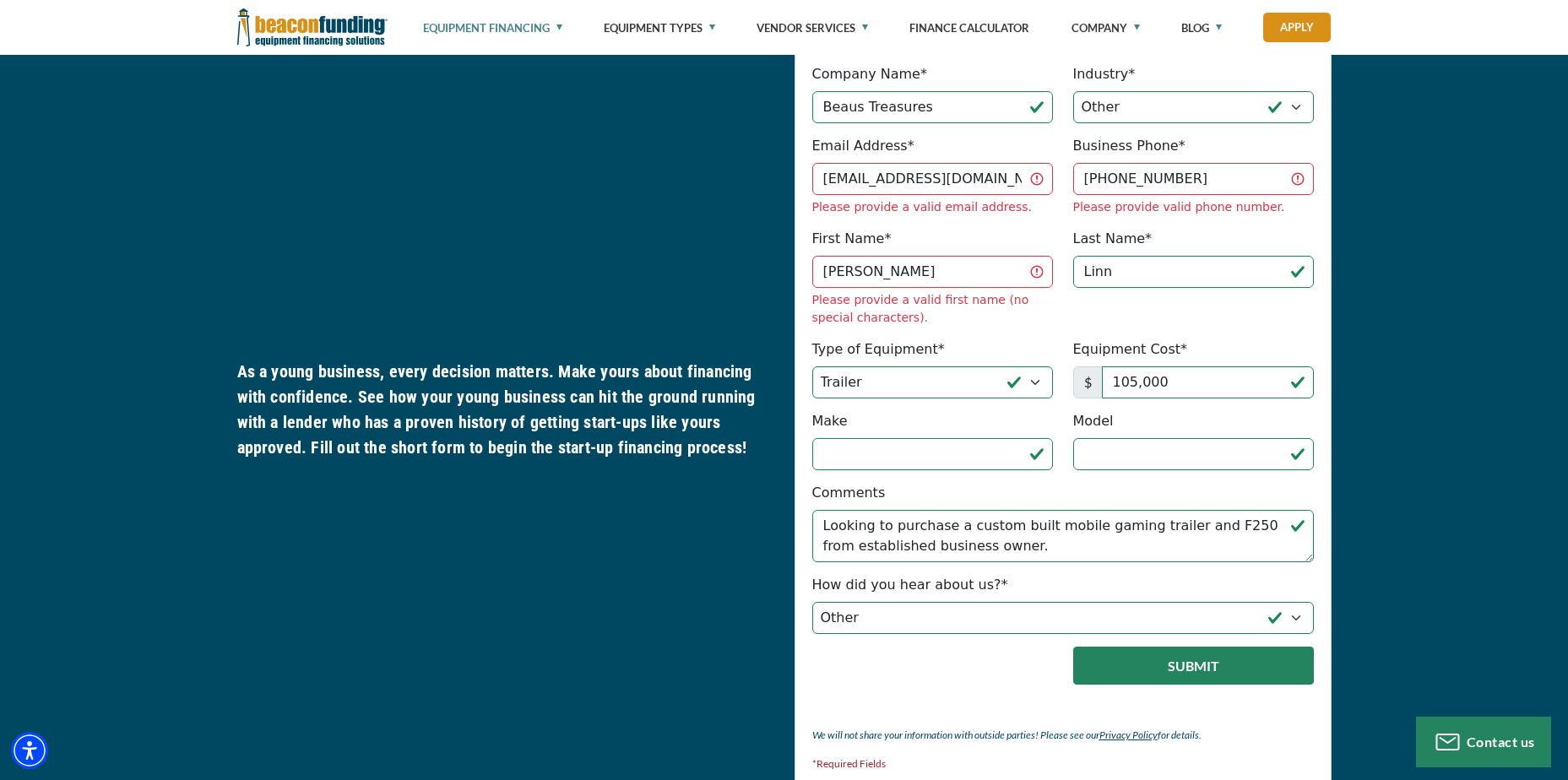
click at [1140, 647] on button "Submit" at bounding box center [1193, 666] width 241 height 38
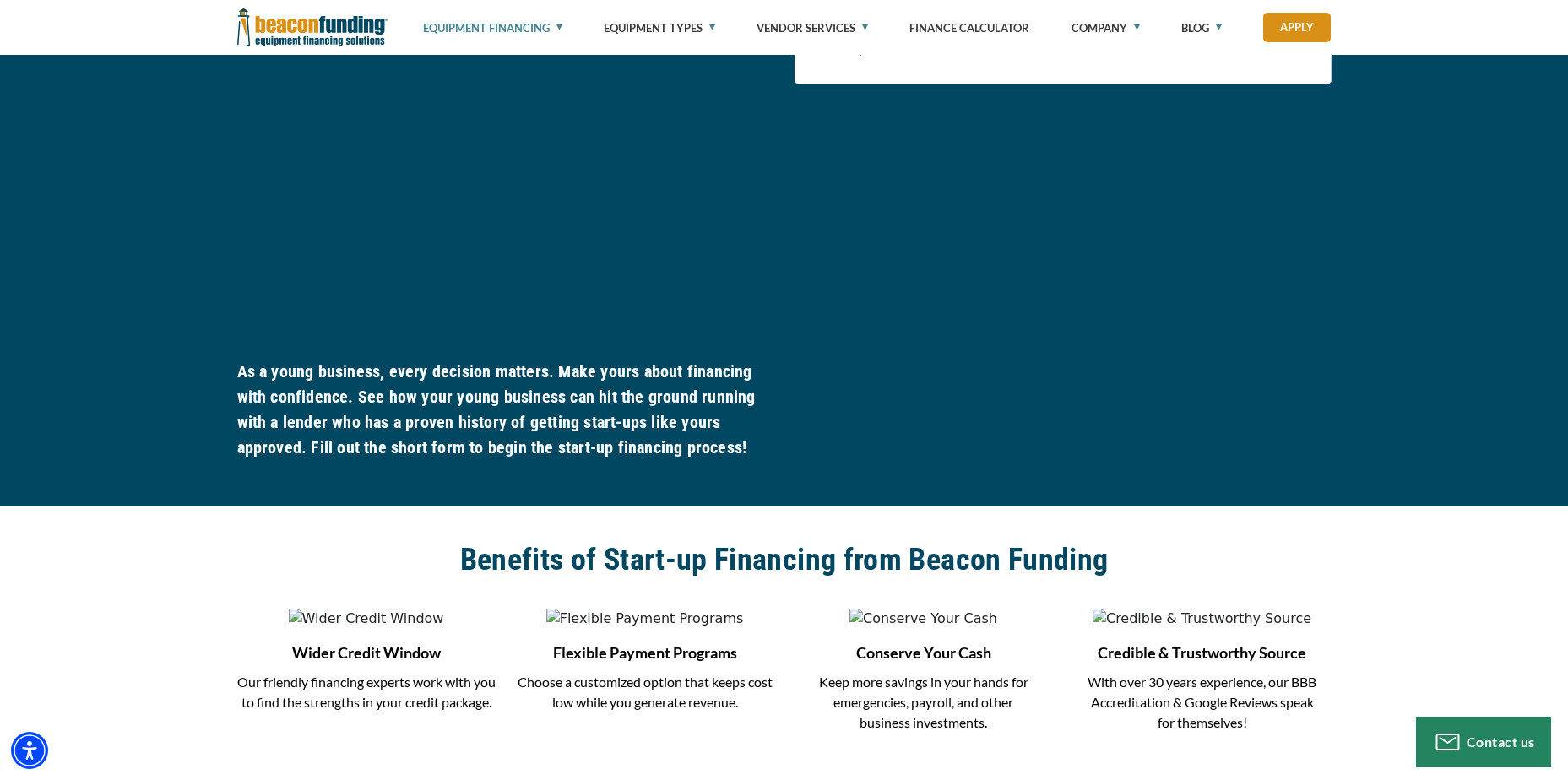
scroll to position [803, 0]
